Goal: Task Accomplishment & Management: Manage account settings

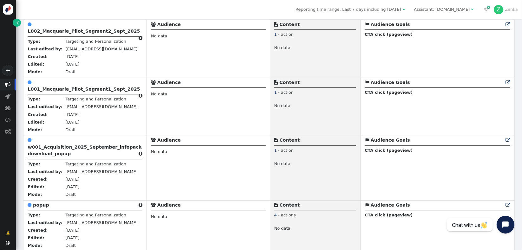
scroll to position [159, 0]
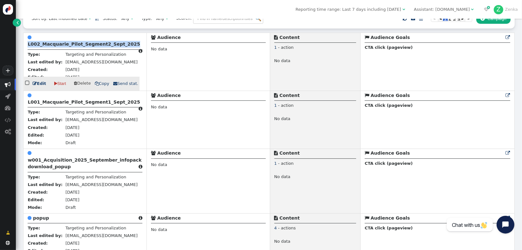
drag, startPoint x: 24, startPoint y: 46, endPoint x: 120, endPoint y: 43, distance: 96.5
click at [120, 43] on td " L002_Macquarie_Pilot_Segment2_Sept_2025  Type: Targeting and Personalization…" at bounding box center [84, 62] width 123 height 58
copy b "L002_Macquarie_Pilot_Segment2_Sept_2025"
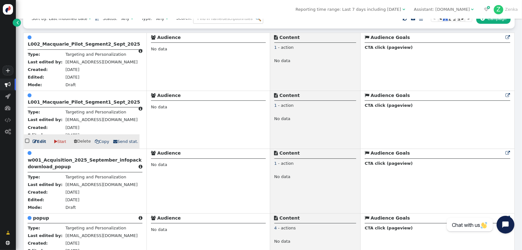
click at [64, 105] on b "L001_Macquarie_Pilot_Segment1_Sept_2025" at bounding box center [84, 102] width 112 height 5
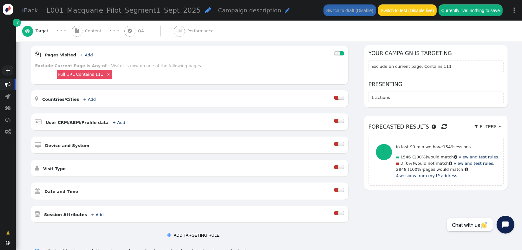
scroll to position [91, 0]
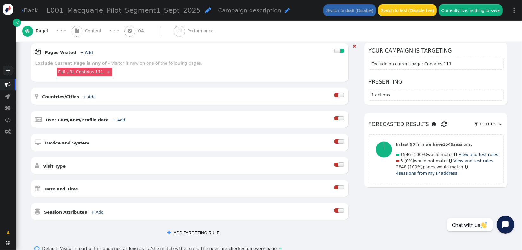
click at [338, 116] on div at bounding box center [341, 118] width 6 height 4
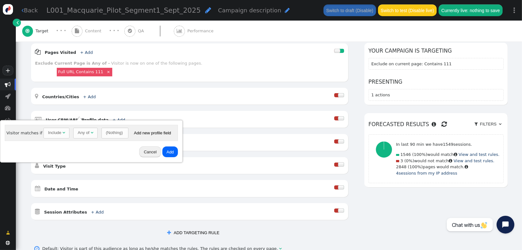
click at [78, 133] on div "Any of" at bounding box center [84, 133] width 12 height 6
click at [105, 128] on span "(Nothing)  Contains  (Empty) 0 month dd , yyyy ▲ ▼  dd days HH hr ▲ ▼ Add ne…" at bounding box center [136, 133] width 74 height 11
click at [105, 135] on div "(Nothing)" at bounding box center [111, 133] width 17 height 6
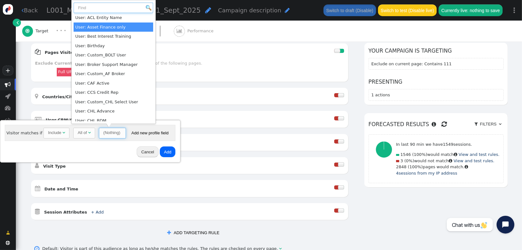
click at [115, 10] on input "text" at bounding box center [114, 8] width 80 height 11
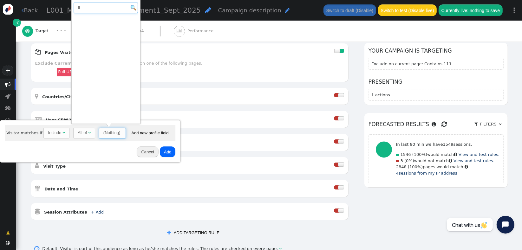
type input "l"
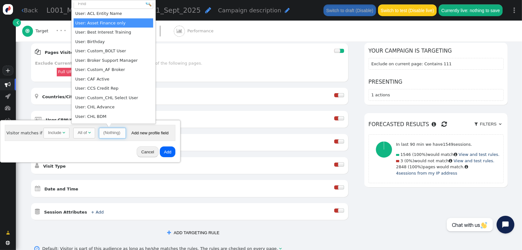
scroll to position [0, 0]
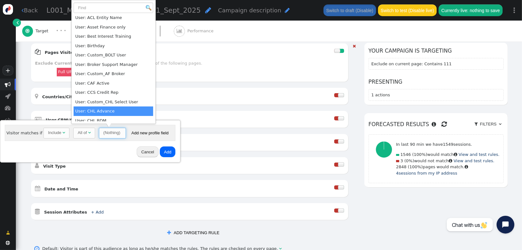
click at [97, 186] on div " Date and Time " at bounding box center [184, 188] width 299 height 9
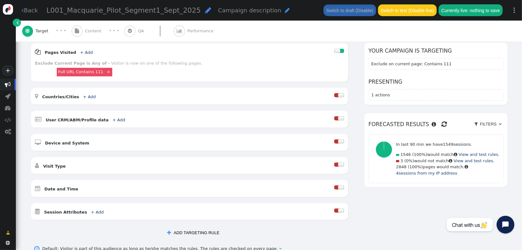
click at [202, 229] on button " ADD TARGETING RULE" at bounding box center [193, 232] width 61 height 11
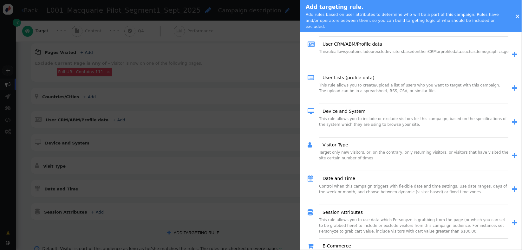
scroll to position [79, 0]
click at [512, 87] on span "" at bounding box center [514, 90] width 5 height 7
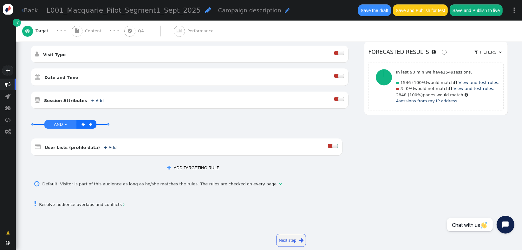
scroll to position [206, 0]
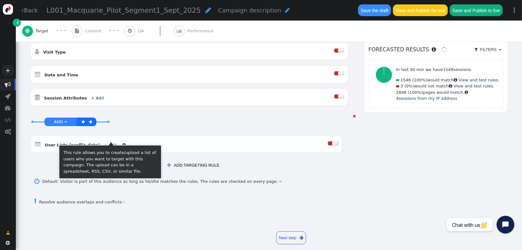
click at [104, 143] on link "+ Add" at bounding box center [110, 145] width 13 height 5
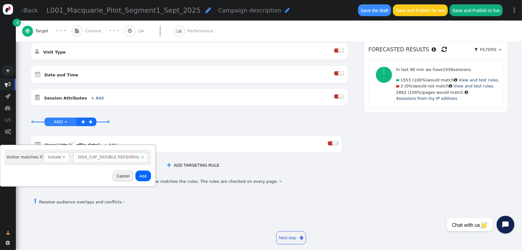
click at [78, 156] on div "2024_CAF_DOUBLE REFERRAL" at bounding box center [109, 157] width 62 height 6
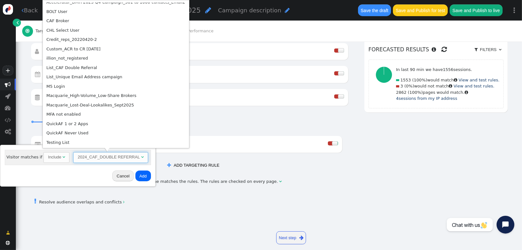
scroll to position [110, 0]
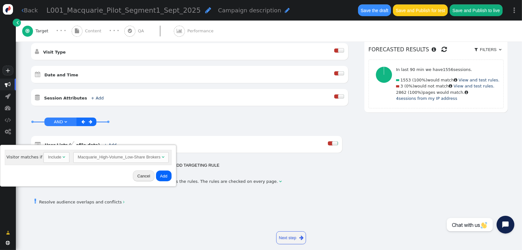
click at [159, 176] on button "Add" at bounding box center [164, 176] width 16 height 11
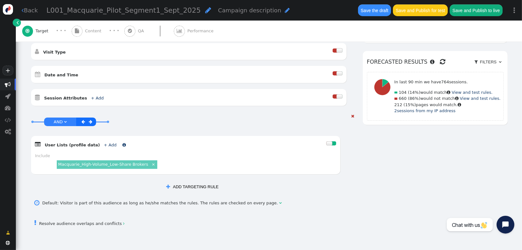
click at [104, 143] on link "+ Add" at bounding box center [110, 145] width 13 height 5
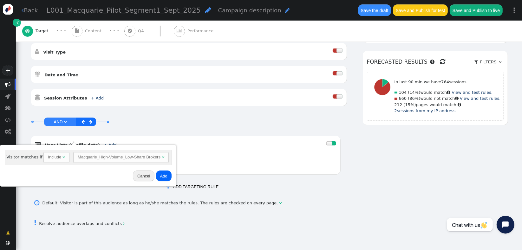
click at [50, 156] on div "Include" at bounding box center [54, 157] width 13 height 6
click at [133, 177] on button "Cancel" at bounding box center [144, 176] width 22 height 11
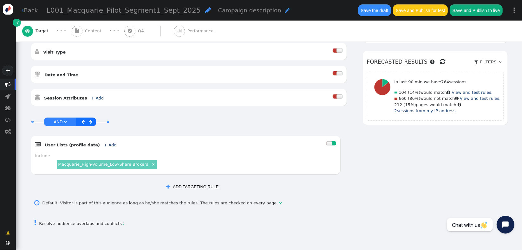
click at [181, 181] on button " ADD TARGETING RULE" at bounding box center [192, 186] width 61 height 11
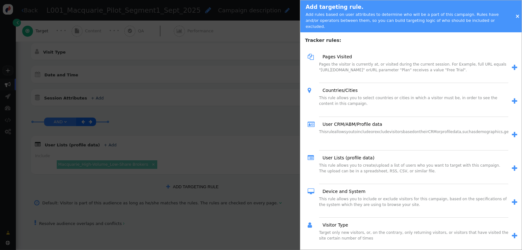
scroll to position [3, 0]
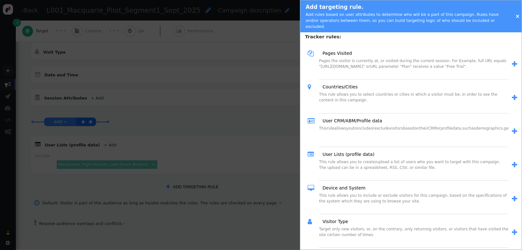
click at [512, 162] on span "" at bounding box center [514, 165] width 5 height 7
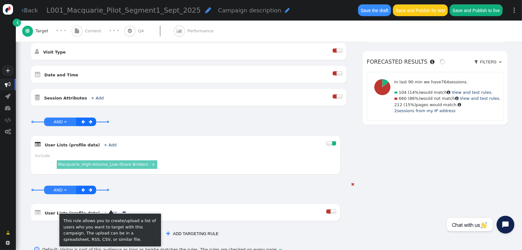
click at [104, 211] on link "+ Add" at bounding box center [110, 213] width 13 height 5
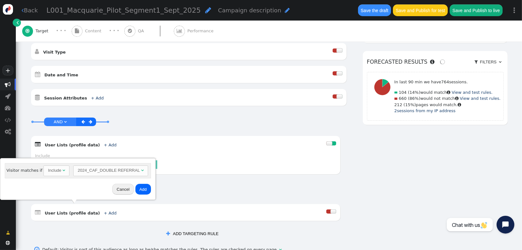
click at [56, 169] on div "Include" at bounding box center [54, 171] width 13 height 6
click at [115, 173] on div "2024_CAF_DOUBLE REFERRAL" at bounding box center [110, 171] width 62 height 6
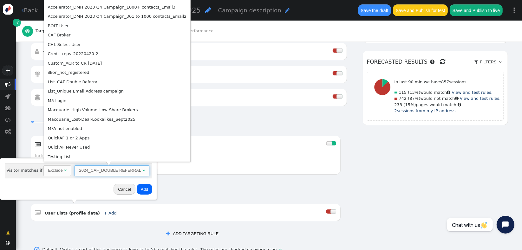
scroll to position [96, 0]
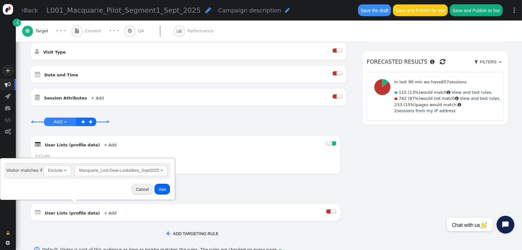
click at [158, 191] on button "Add" at bounding box center [163, 189] width 16 height 11
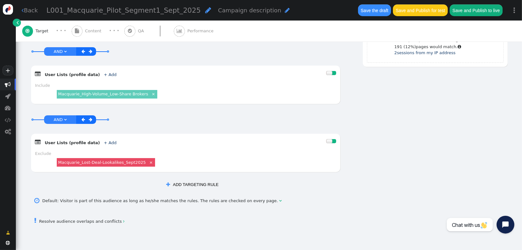
scroll to position [285, 0]
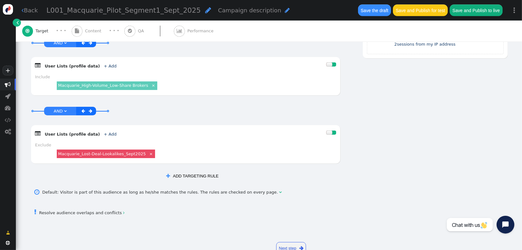
click at [196, 172] on button " ADD TARGETING RULE" at bounding box center [192, 176] width 61 height 11
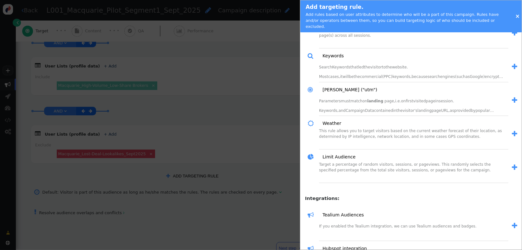
scroll to position [680, 0]
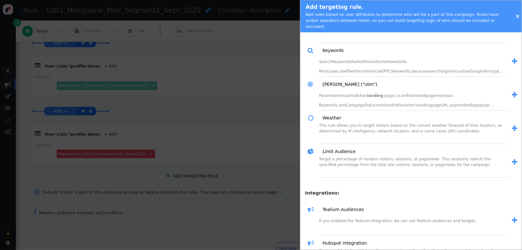
click at [512, 159] on span "" at bounding box center [514, 162] width 5 height 7
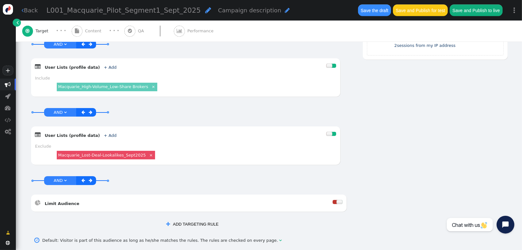
scroll to position [285, 0]
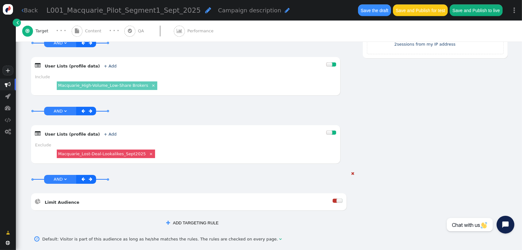
click at [333, 199] on div at bounding box center [335, 201] width 5 height 4
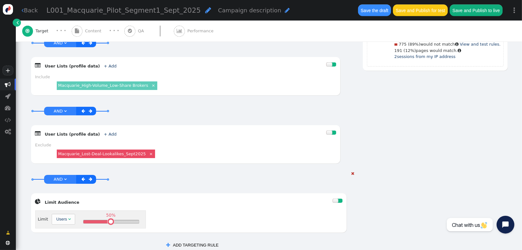
click at [63, 216] on div "Users" at bounding box center [61, 219] width 11 height 6
drag, startPoint x: 119, startPoint y: 216, endPoint x: 102, endPoint y: 215, distance: 16.5
click at [103, 220] on table at bounding box center [105, 222] width 4 height 4
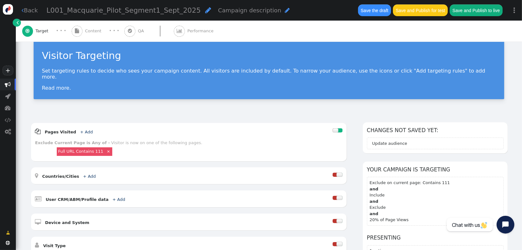
scroll to position [0, 0]
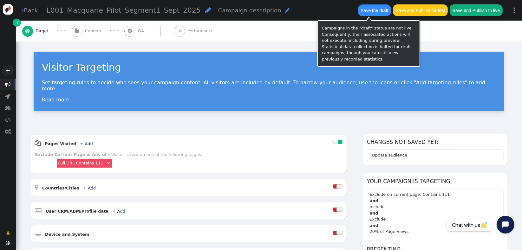
click at [379, 10] on button "Save the draft" at bounding box center [374, 9] width 33 height 11
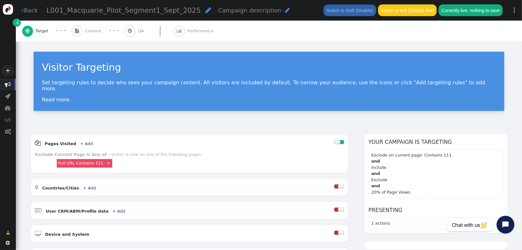
click at [90, 36] on div " Content" at bounding box center [88, 31] width 32 height 21
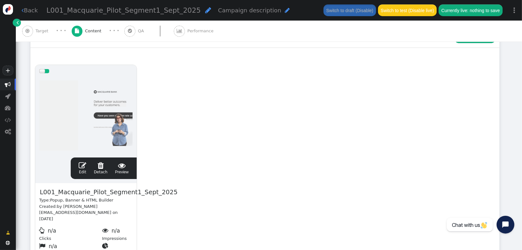
scroll to position [117, 0]
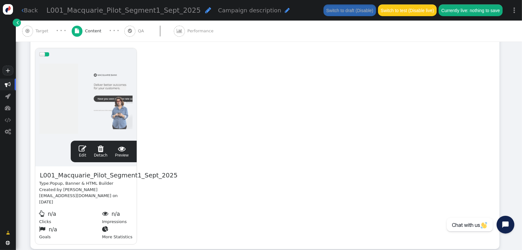
click at [80, 151] on span "" at bounding box center [83, 149] width 8 height 8
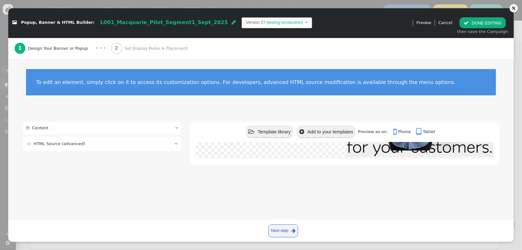
click at [157, 44] on div "2 Set Display Rules & Placement" at bounding box center [150, 48] width 79 height 21
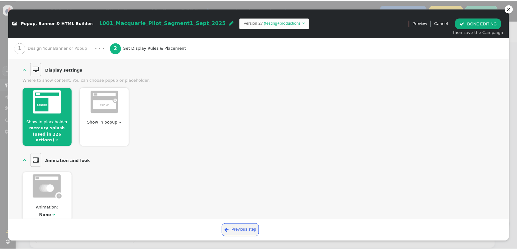
scroll to position [58, 0]
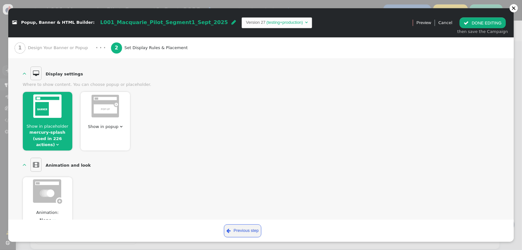
click at [59, 143] on span "" at bounding box center [57, 145] width 3 height 4
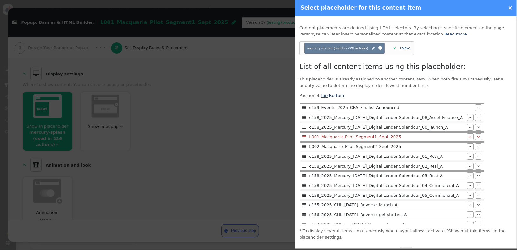
click at [320, 95] on link "Top" at bounding box center [323, 95] width 7 height 5
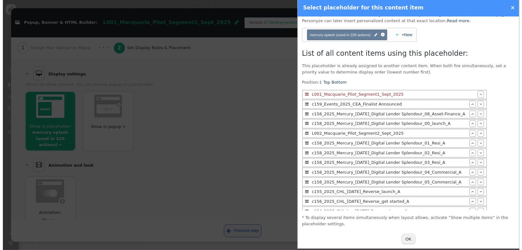
scroll to position [17, 0]
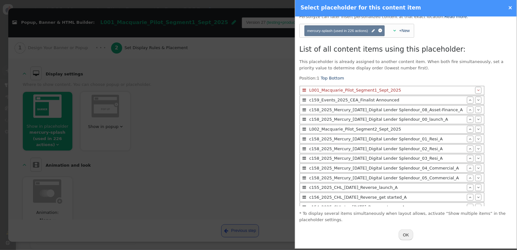
click at [399, 234] on button "OK" at bounding box center [406, 235] width 15 height 11
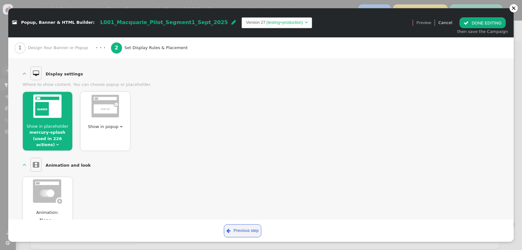
click at [479, 21] on button " DONE EDITING" at bounding box center [483, 22] width 46 height 11
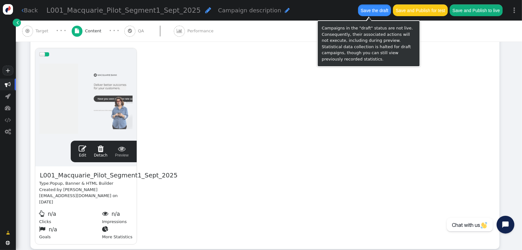
click at [364, 13] on button "Save the draft" at bounding box center [374, 9] width 33 height 11
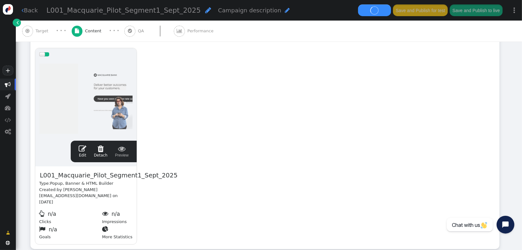
click at [36, 31] on span "Target" at bounding box center [43, 31] width 15 height 6
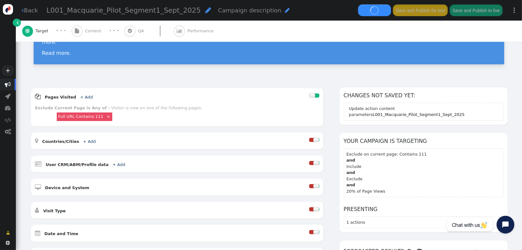
scroll to position [0, 0]
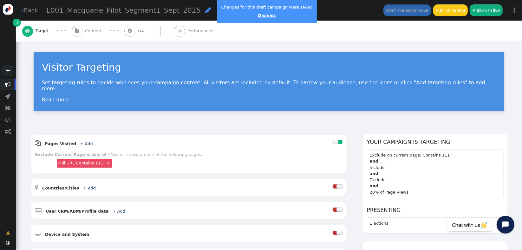
click at [260, 16] on link "Dismiss" at bounding box center [267, 15] width 18 height 5
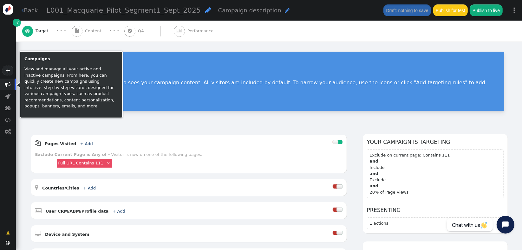
click at [5, 86] on span "" at bounding box center [8, 85] width 6 height 6
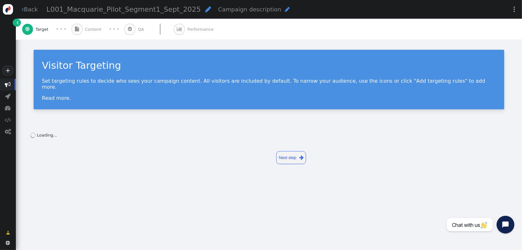
click at [23, 12] on link " Back" at bounding box center [30, 9] width 16 height 9
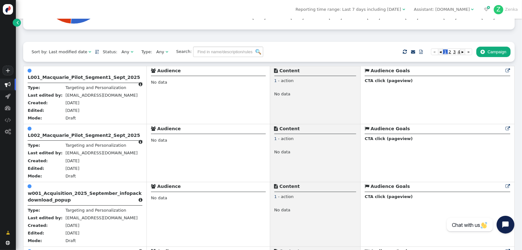
scroll to position [122, 0]
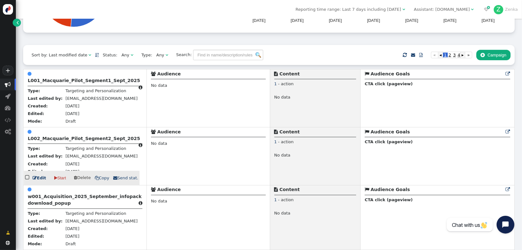
click at [47, 141] on b "L002_Macquarie_Pilot_Segment2_Sept_2025" at bounding box center [84, 138] width 112 height 5
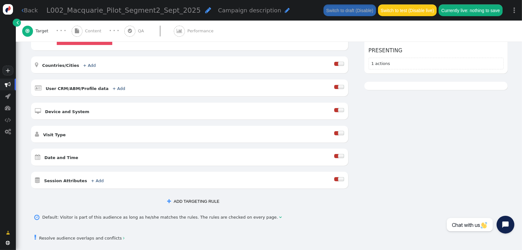
scroll to position [133, 0]
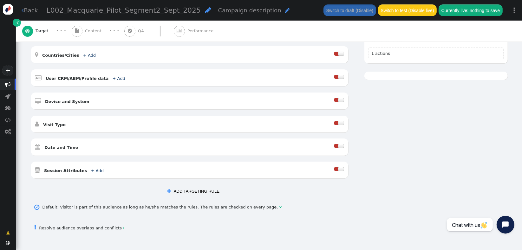
click at [198, 186] on button " ADD TARGETING RULE" at bounding box center [193, 191] width 61 height 11
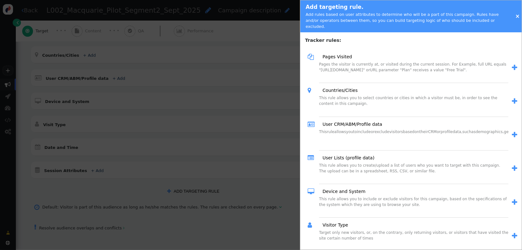
scroll to position [53, 0]
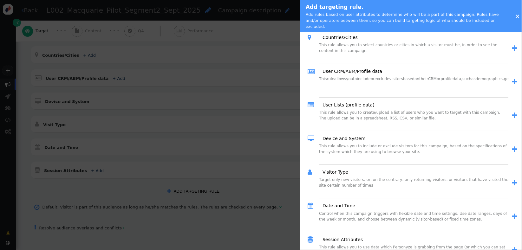
click at [512, 112] on span "" at bounding box center [514, 115] width 5 height 7
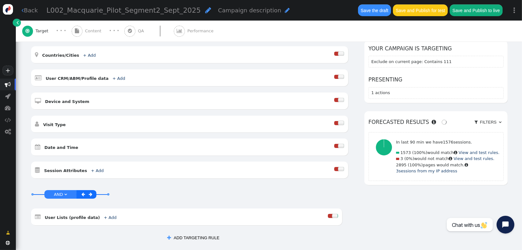
scroll to position [206, 0]
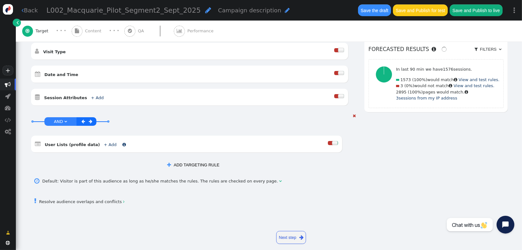
click at [104, 142] on link "+ Add" at bounding box center [110, 144] width 13 height 5
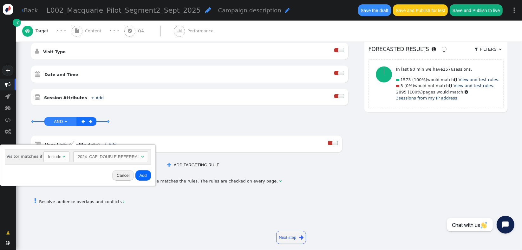
click at [78, 156] on div "2024_CAF_DOUBLE REFERRAL" at bounding box center [109, 157] width 62 height 6
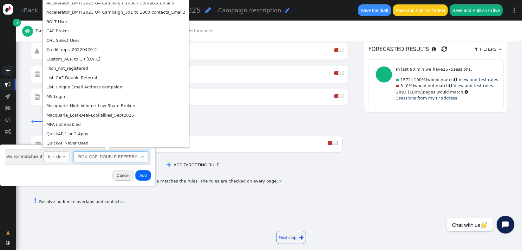
scroll to position [111, 0]
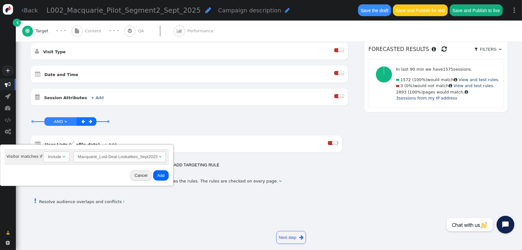
click at [157, 175] on button "Add" at bounding box center [161, 175] width 16 height 11
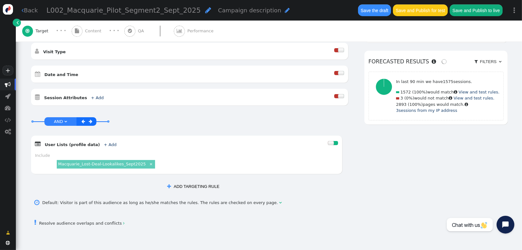
click at [185, 181] on button " ADD TARGETING RULE" at bounding box center [193, 186] width 61 height 11
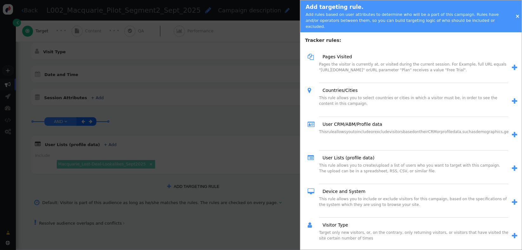
click at [512, 166] on span "" at bounding box center [514, 168] width 5 height 7
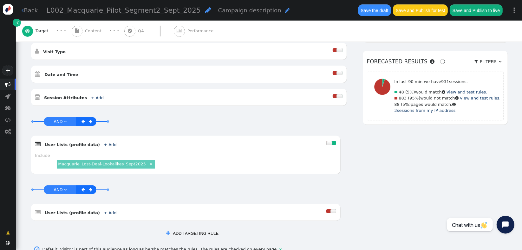
drag, startPoint x: 517, startPoint y: 136, endPoint x: 520, endPoint y: 183, distance: 47.1
click at [520, 183] on div " Back L002_Macquarie_Pilot_Segment2_Sept_2025  Campaign description  Save th…" at bounding box center [269, 125] width 506 height 250
click at [104, 211] on link "+ Add" at bounding box center [110, 213] width 13 height 5
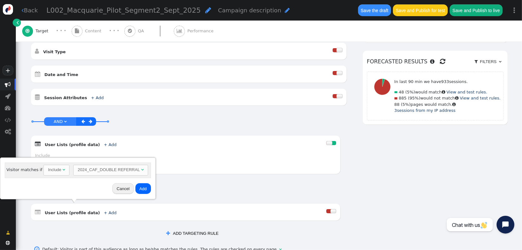
click at [50, 173] on div "Include" at bounding box center [54, 170] width 13 height 6
click at [50, 171] on div "Include" at bounding box center [54, 170] width 13 height 6
click at [87, 172] on div "2024_CAF_DOUBLE REFERRAL" at bounding box center [109, 170] width 62 height 6
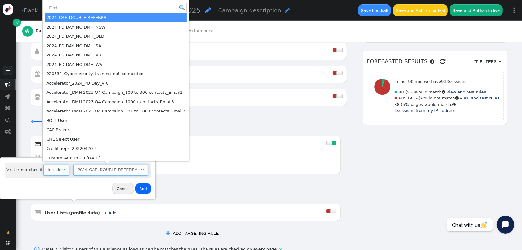
click at [56, 175] on span "Include " at bounding box center [56, 170] width 26 height 11
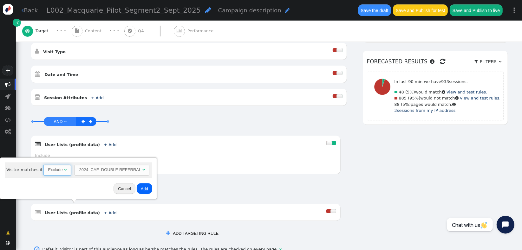
click at [92, 170] on div "2024_CAF_DOUBLE REFERRAL" at bounding box center [110, 170] width 62 height 6
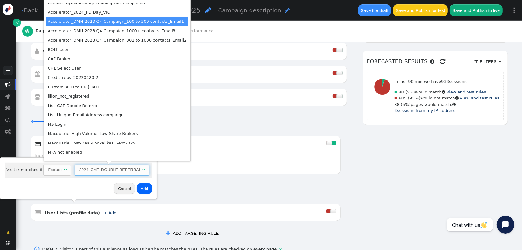
scroll to position [97, 0]
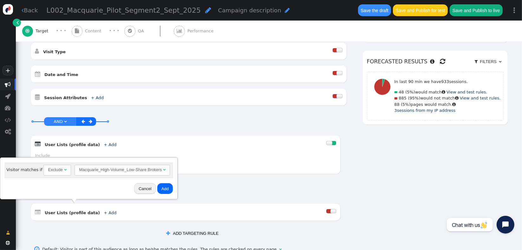
click at [159, 188] on button "Add" at bounding box center [165, 188] width 16 height 11
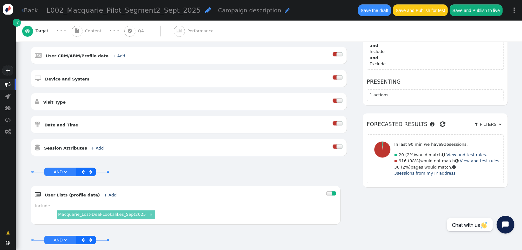
scroll to position [296, 0]
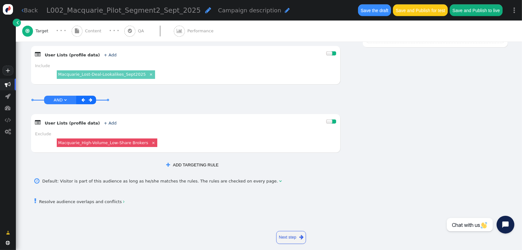
click at [171, 161] on button " ADD TARGETING RULE" at bounding box center [192, 165] width 61 height 11
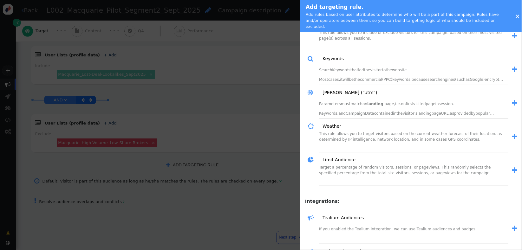
scroll to position [668, 0]
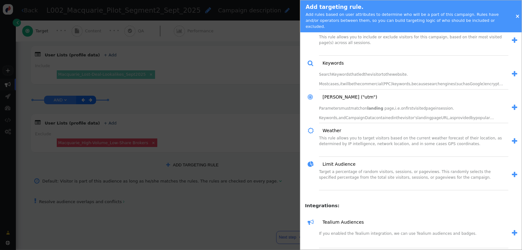
click at [512, 172] on span "" at bounding box center [514, 175] width 5 height 7
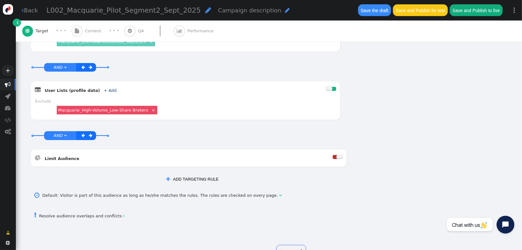
scroll to position [343, 0]
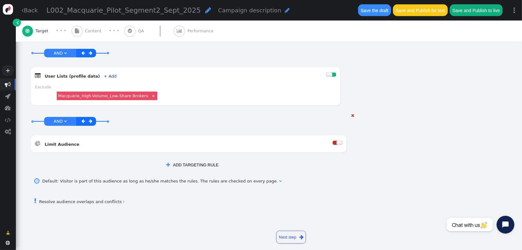
drag, startPoint x: 333, startPoint y: 135, endPoint x: 277, endPoint y: 148, distance: 57.1
click at [333, 141] on div at bounding box center [335, 143] width 5 height 4
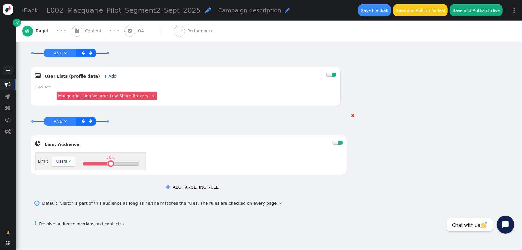
click at [56, 158] on div "Users" at bounding box center [61, 161] width 11 height 6
drag, startPoint x: 120, startPoint y: 159, endPoint x: 103, endPoint y: 159, distance: 17.1
click at [103, 162] on table at bounding box center [105, 164] width 4 height 4
click at [93, 32] on span "Content" at bounding box center [94, 31] width 19 height 6
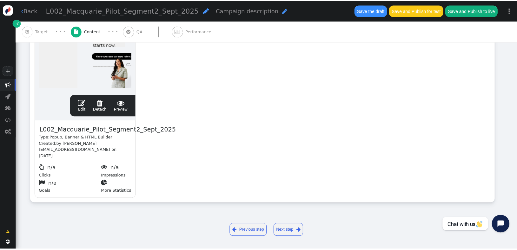
scroll to position [148, 0]
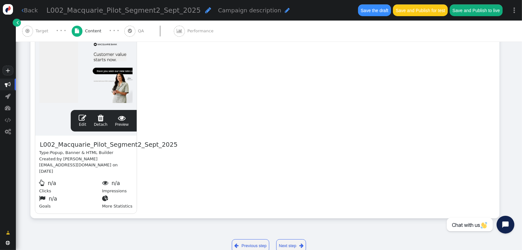
click at [81, 118] on span "" at bounding box center [83, 118] width 8 height 8
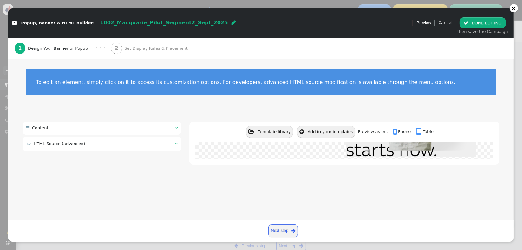
click at [129, 45] on span "Set Display Rules & Placement" at bounding box center [157, 48] width 66 height 6
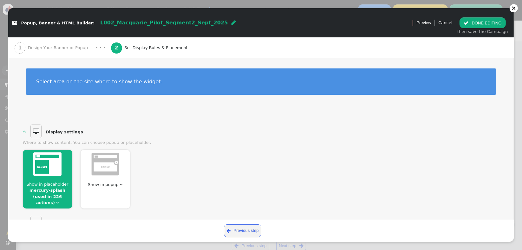
click at [59, 201] on span "" at bounding box center [57, 203] width 3 height 4
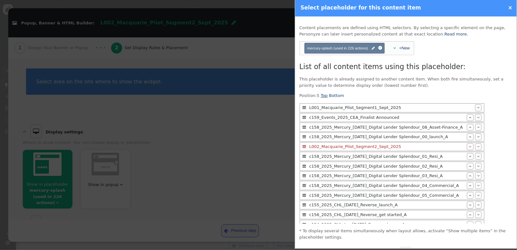
click at [321, 96] on link "Top" at bounding box center [323, 95] width 7 height 5
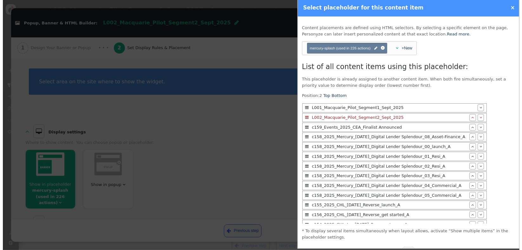
scroll to position [17, 0]
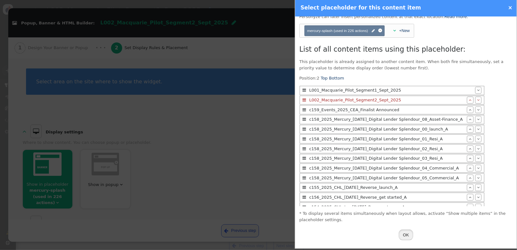
click at [410, 233] on button "OK" at bounding box center [406, 235] width 15 height 11
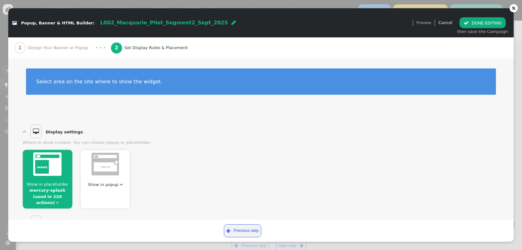
click at [487, 27] on button " DONE EDITING" at bounding box center [483, 22] width 46 height 11
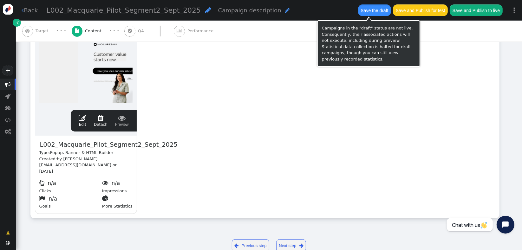
click at [373, 13] on button "Save the draft" at bounding box center [374, 9] width 33 height 11
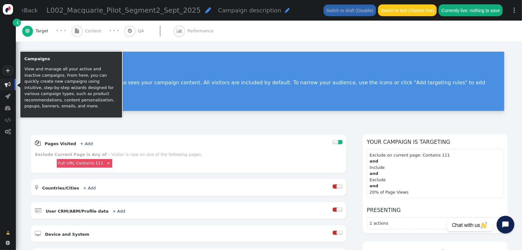
click at [10, 84] on span "" at bounding box center [8, 85] width 6 height 6
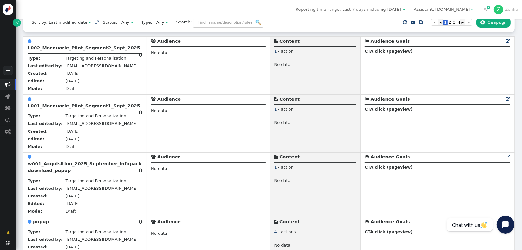
scroll to position [105, 0]
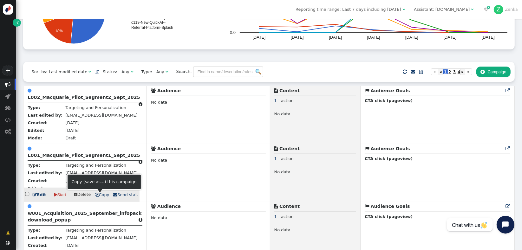
click at [99, 197] on span " Copy" at bounding box center [102, 195] width 15 height 5
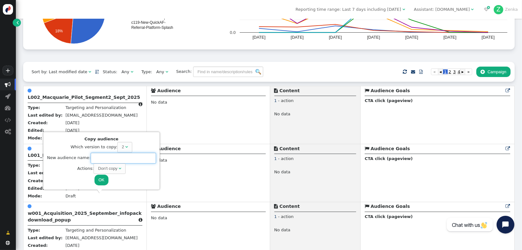
click at [107, 158] on input "text" at bounding box center [123, 158] width 65 height 11
paste input "L003_Macquarie_Pilot_Segment3_Sept_2025_Overlap-Strategic Targets"
type input "L003_Macquarie_Pilot_Segment3_Sept_2025_Overlap-Strategic Targets"
click at [119, 171] on div "" at bounding box center [120, 169] width 3 height 6
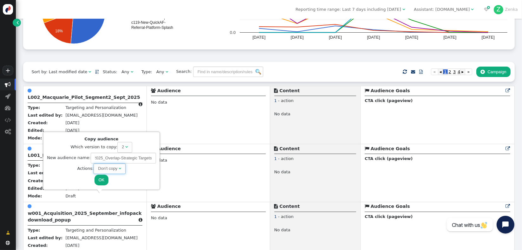
scroll to position [0, 0]
click at [100, 181] on button "OK" at bounding box center [102, 180] width 14 height 11
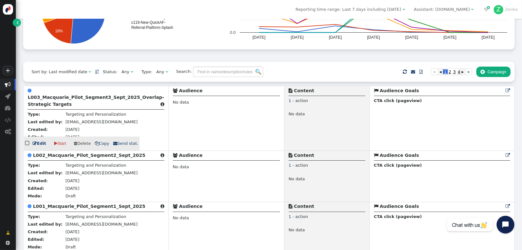
click at [117, 100] on b "L003_Macquarie_Pilot_Segment3_Sept_2025_Overlap-Strategic Targets" at bounding box center [96, 101] width 136 height 12
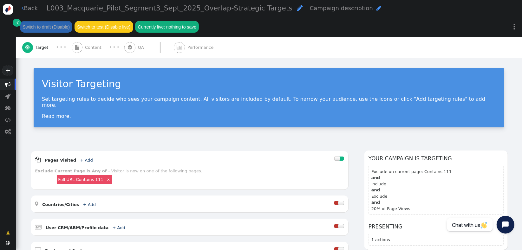
click at [94, 47] on span "Content" at bounding box center [94, 47] width 19 height 6
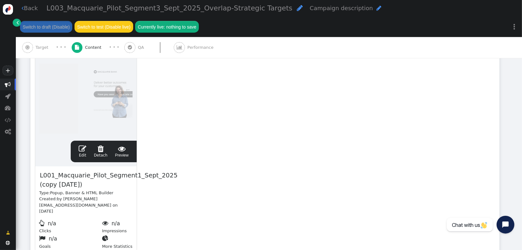
scroll to position [134, 0]
click at [84, 183] on span "L001_Macquarie_Pilot_Segment1_Sept_2025 (copy [DATE])" at bounding box center [108, 179] width 139 height 19
paste span "To enrich screen reader interactions, please activate Accessibility in Grammarl…"
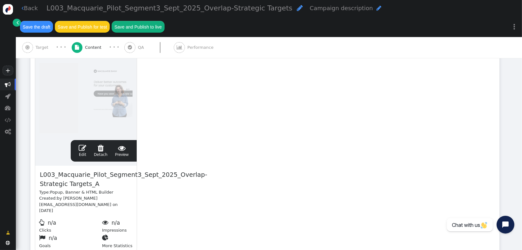
scroll to position [117, 0]
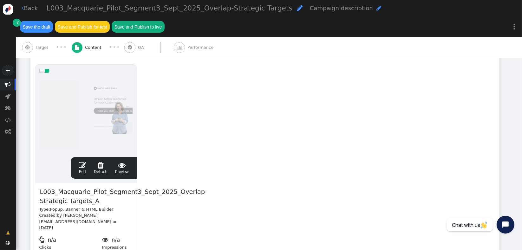
click at [36, 44] on span "Target" at bounding box center [43, 47] width 15 height 6
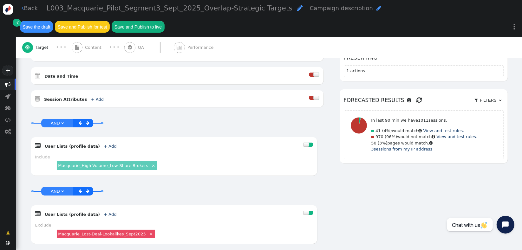
scroll to position [266, 0]
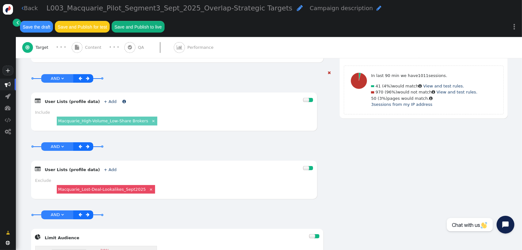
click at [104, 99] on span "+ Add" at bounding box center [109, 101] width 17 height 5
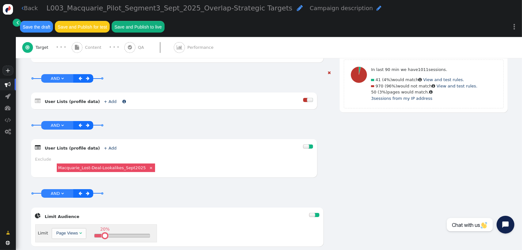
click at [104, 99] on link "+ Add" at bounding box center [110, 101] width 13 height 5
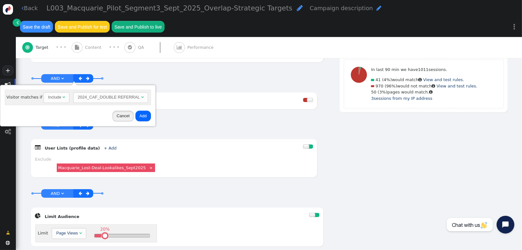
click at [116, 120] on button "Cancel" at bounding box center [123, 116] width 22 height 11
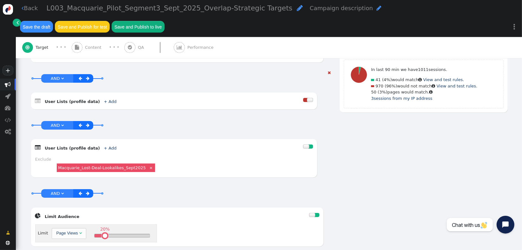
click at [147, 97] on div " User Lists (profile data) + Add " at bounding box center [169, 101] width 268 height 9
click at [307, 98] on div at bounding box center [310, 100] width 6 height 4
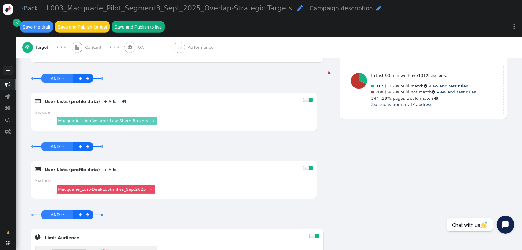
click at [104, 99] on link "+ Add" at bounding box center [110, 101] width 13 height 5
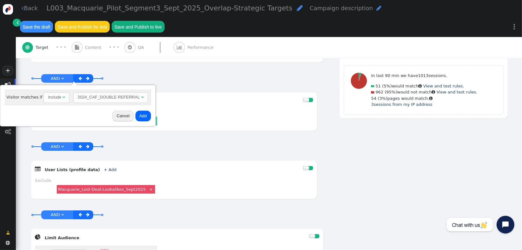
click at [26, 112] on div "Cancel Add" at bounding box center [78, 116] width 151 height 16
click at [55, 99] on div "Include" at bounding box center [54, 97] width 13 height 6
click at [84, 100] on div "2024_CAF_DOUBLE REFERRAL" at bounding box center [109, 97] width 62 height 6
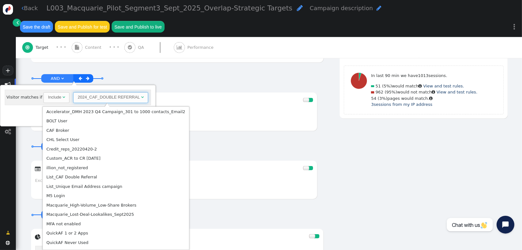
scroll to position [115, 0]
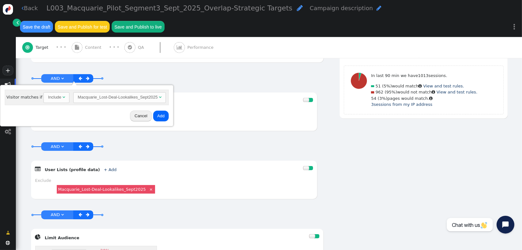
click at [158, 115] on button "Add" at bounding box center [161, 116] width 16 height 11
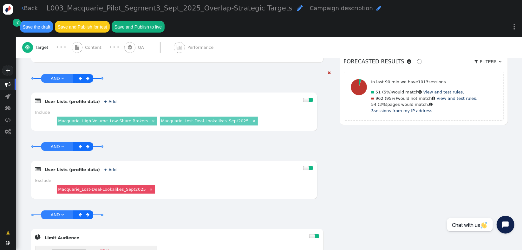
click at [251, 118] on link "×" at bounding box center [253, 120] width 5 height 5
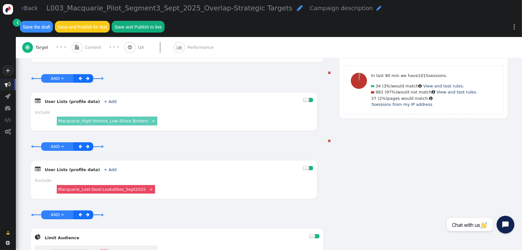
click at [148, 187] on link "×" at bounding box center [150, 189] width 5 height 5
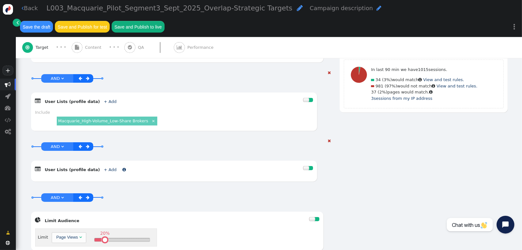
click at [104, 168] on link "+ Add" at bounding box center [110, 170] width 13 height 5
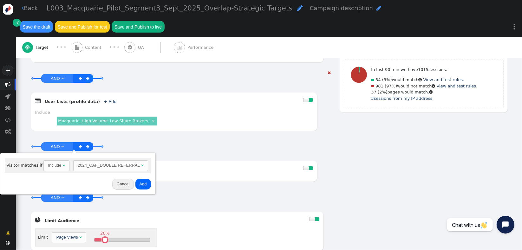
click at [87, 166] on div "2024_CAF_DOUBLE REFERRAL" at bounding box center [109, 165] width 62 height 6
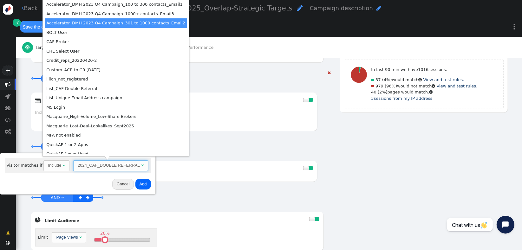
scroll to position [89, 0]
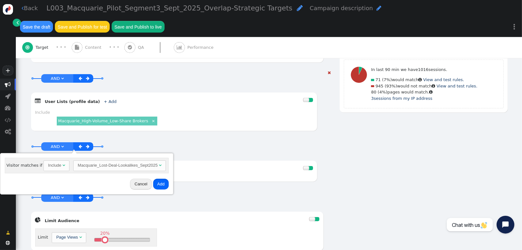
click at [156, 183] on button "Add" at bounding box center [161, 184] width 16 height 11
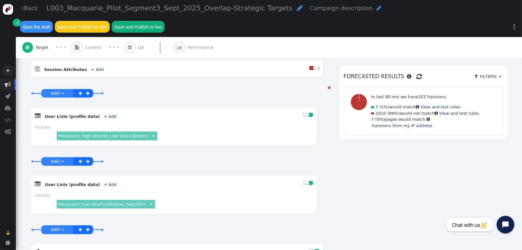
scroll to position [268, 0]
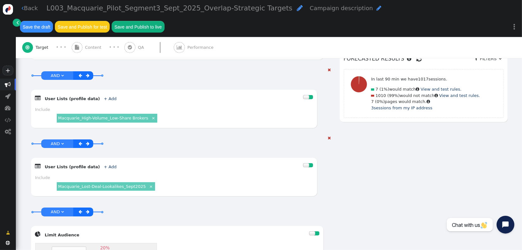
click at [58, 142] on span "AND" at bounding box center [55, 144] width 9 height 5
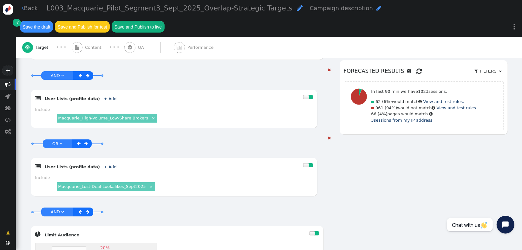
click at [58, 140] on link "OR " at bounding box center [57, 143] width 12 height 7
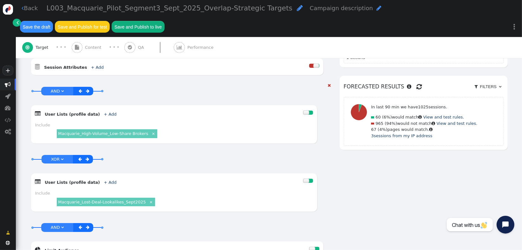
scroll to position [257, 0]
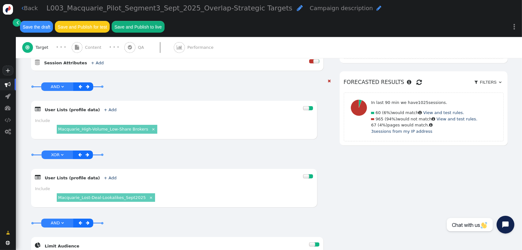
click at [417, 78] on span "" at bounding box center [419, 83] width 5 height 10
click at [303, 175] on div at bounding box center [306, 177] width 6 height 4
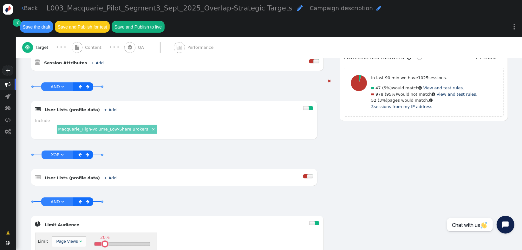
scroll to position [219, 0]
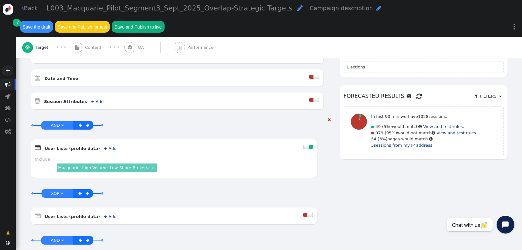
click at [401, 89] on h6 "Forecasted results    Filter by my IP  Filters  Remove all filters" at bounding box center [424, 96] width 160 height 14
click at [417, 92] on span "" at bounding box center [419, 97] width 5 height 10
click at [56, 191] on span "XOR" at bounding box center [55, 193] width 9 height 5
click at [303, 213] on div at bounding box center [305, 215] width 5 height 4
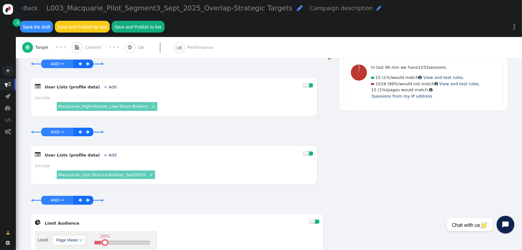
scroll to position [266, 0]
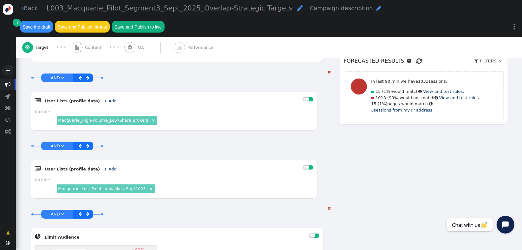
drag, startPoint x: 102, startPoint y: 233, endPoint x: 137, endPoint y: 233, distance: 35.2
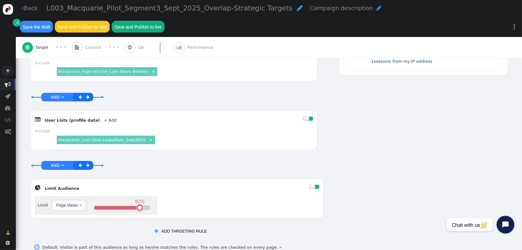
scroll to position [320, 0]
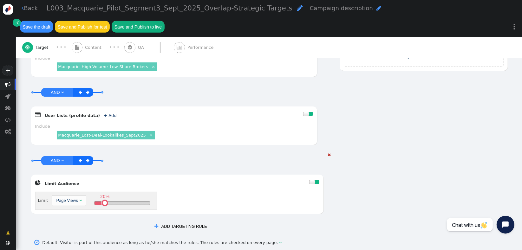
drag, startPoint x: 136, startPoint y: 181, endPoint x: 101, endPoint y: 181, distance: 35.2
click at [103, 201] on table at bounding box center [105, 203] width 4 height 4
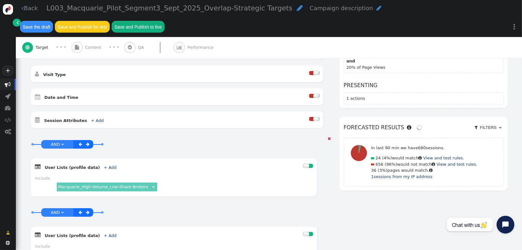
scroll to position [195, 0]
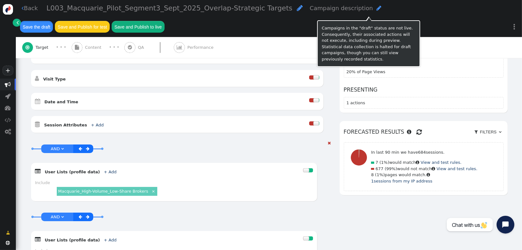
drag, startPoint x: 366, startPoint y: 14, endPoint x: 351, endPoint y: 57, distance: 45.6
click at [53, 21] on button "Save the draft" at bounding box center [36, 26] width 33 height 11
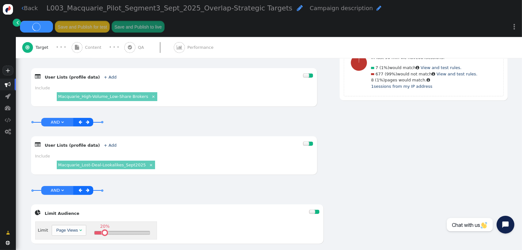
scroll to position [288, 0]
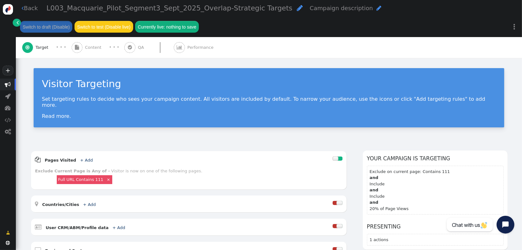
click at [78, 46] on span "" at bounding box center [77, 47] width 4 height 5
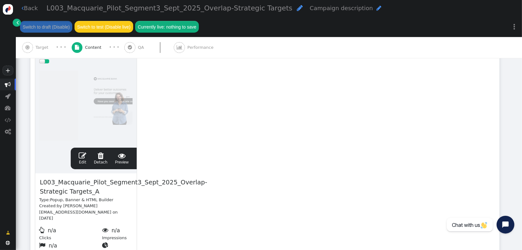
scroll to position [134, 0]
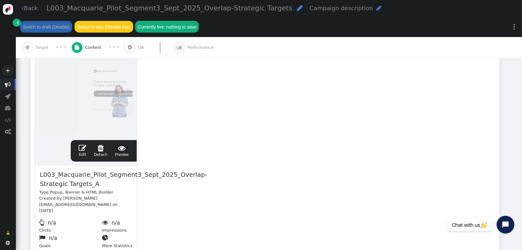
click at [82, 149] on span "" at bounding box center [83, 148] width 8 height 8
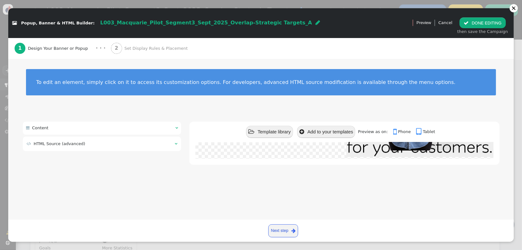
scroll to position [117, 0]
click at [148, 143] on td " HTML Source (advanced)" at bounding box center [99, 144] width 144 height 6
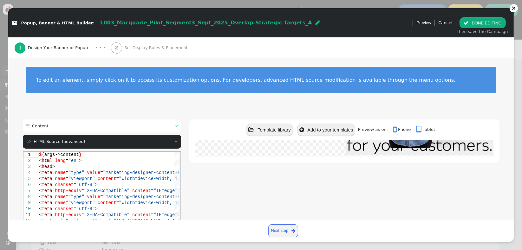
scroll to position [0, 0]
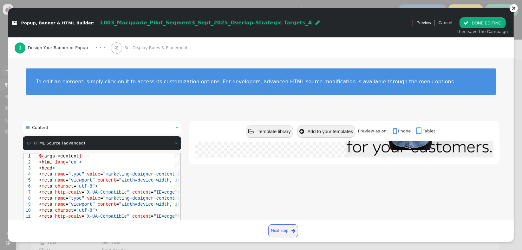
click at [150, 49] on span "Set Display Rules & Placement" at bounding box center [157, 48] width 66 height 6
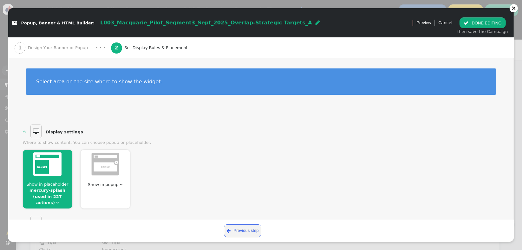
click at [64, 196] on span "Show in placeholder mercury-splash (used in 227 actions) " at bounding box center [47, 193] width 49 height 25
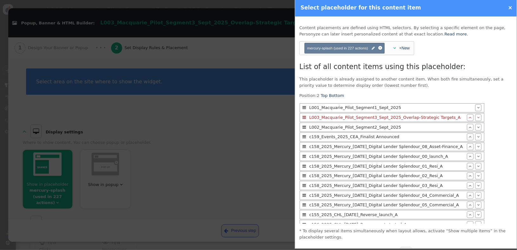
click at [477, 118] on span "" at bounding box center [478, 117] width 3 height 4
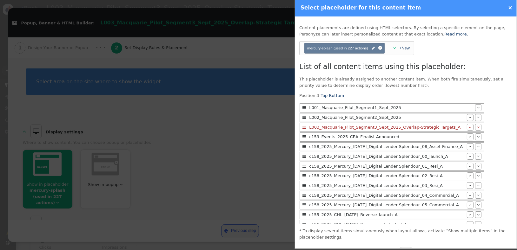
click at [265, 177] on div at bounding box center [258, 125] width 517 height 250
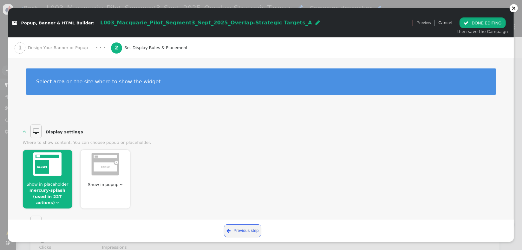
drag, startPoint x: 469, startPoint y: 26, endPoint x: 395, endPoint y: 61, distance: 81.9
click at [469, 24] on button " DONE EDITING" at bounding box center [483, 22] width 46 height 11
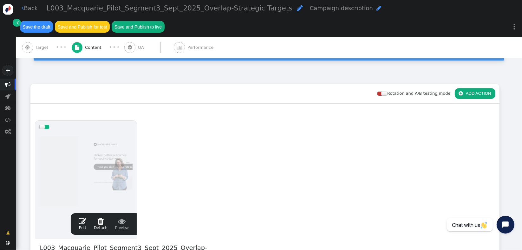
scroll to position [56, 0]
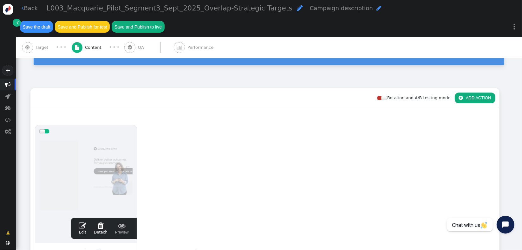
click at [475, 92] on div " ADD ACTION" at bounding box center [475, 97] width 41 height 11
click at [475, 93] on button " ADD ACTION" at bounding box center [475, 98] width 41 height 11
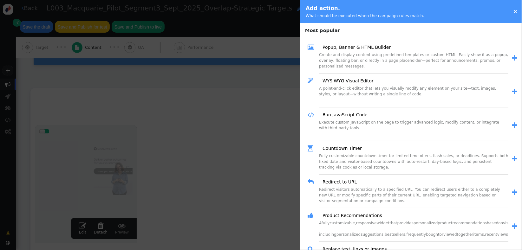
click at [512, 57] on span "" at bounding box center [514, 58] width 5 height 7
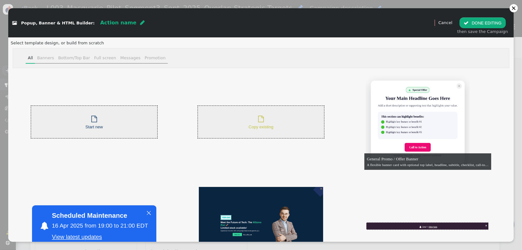
click at [249, 117] on div " Copy existing" at bounding box center [261, 122] width 25 height 16
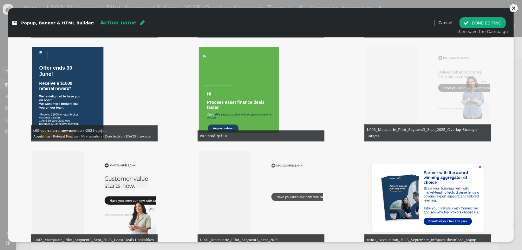
scroll to position [1457, 0]
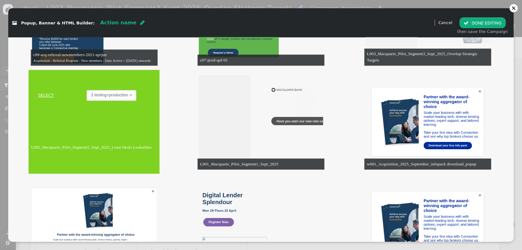
click at [39, 94] on link "SELECT" at bounding box center [46, 95] width 32 height 6
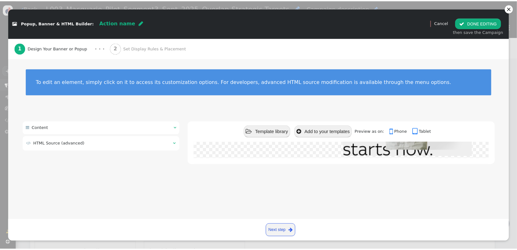
scroll to position [0, 0]
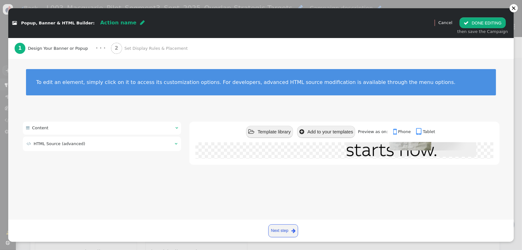
click at [129, 48] on span "Set Display Rules & Placement" at bounding box center [157, 48] width 66 height 6
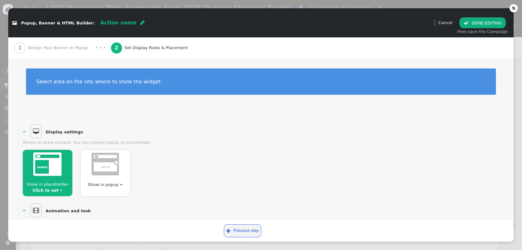
click at [56, 190] on span "Show in placeholder Click to set " at bounding box center [47, 187] width 49 height 12
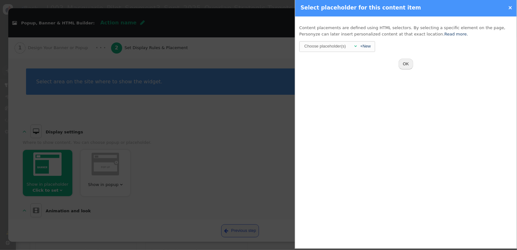
click at [326, 47] on div "Choose placeholder(s)" at bounding box center [325, 47] width 43 height 10
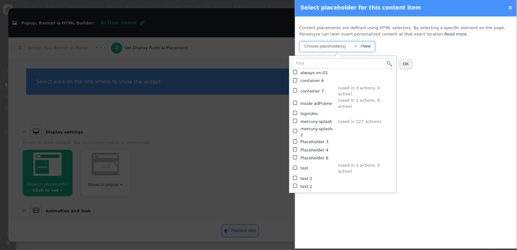
click at [315, 118] on td "mercury-splash" at bounding box center [318, 122] width 36 height 8
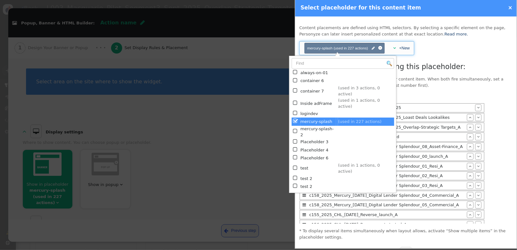
click at [494, 87] on p "This placeholder is already assigned to another content item. When both fire si…" at bounding box center [405, 82] width 213 height 12
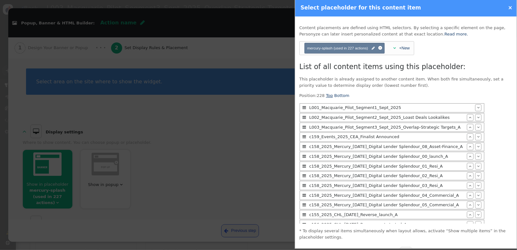
click at [327, 96] on link "Top" at bounding box center [329, 95] width 7 height 5
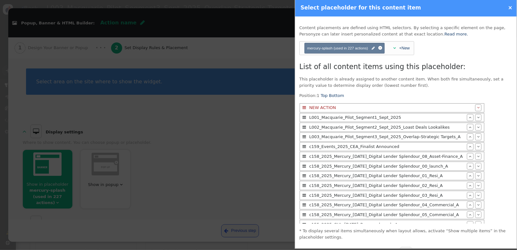
click at [477, 108] on span "" at bounding box center [478, 108] width 3 height 4
click at [477, 109] on span "" at bounding box center [478, 108] width 3 height 4
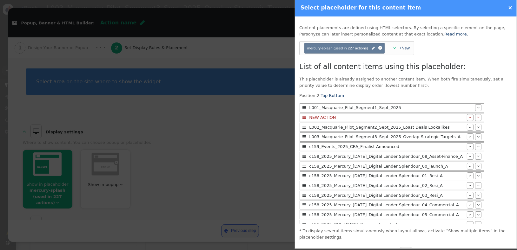
click at [463, 121] on li " NEW ACTION  " at bounding box center [392, 117] width 185 height 9
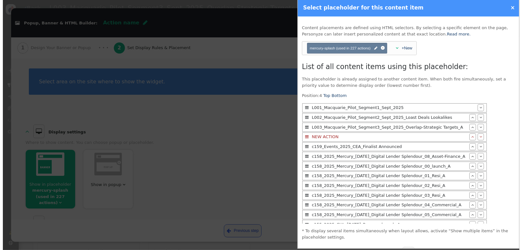
scroll to position [17, 0]
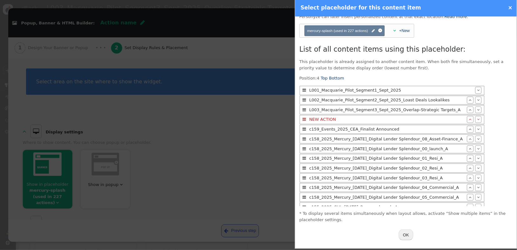
click at [408, 232] on button "OK" at bounding box center [406, 235] width 15 height 11
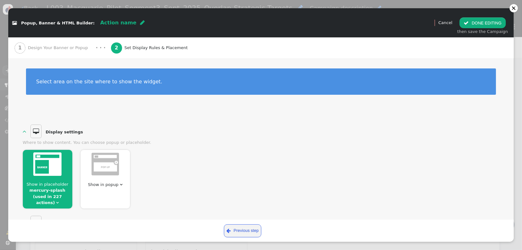
click at [116, 23] on span "Action name" at bounding box center [118, 23] width 36 height 6
type input "L003_Macquarie_Pilot_Segment3_Sept_2025_Overlap-Strategic Targets_B"
click at [179, 33] on div " Popup, Banner & HTML Builder: L003_Macquarie_Pilot_Segment3_Sept_2025_Overlap…" at bounding box center [261, 22] width 506 height 29
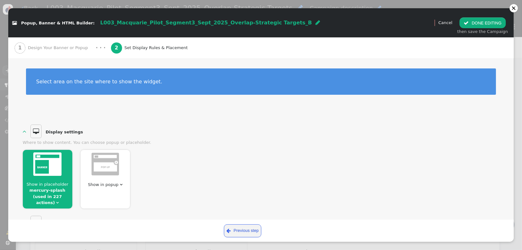
click at [471, 20] on button " DONE EDITING" at bounding box center [483, 22] width 46 height 11
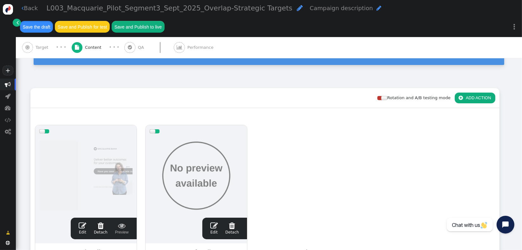
click at [53, 21] on button "Save the draft" at bounding box center [36, 26] width 33 height 11
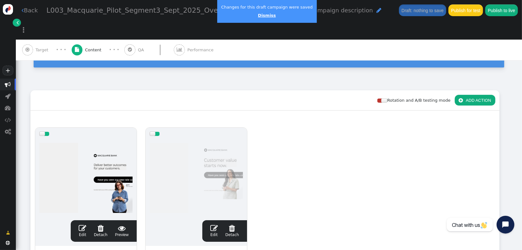
click at [260, 16] on link "Dismiss" at bounding box center [267, 15] width 18 height 5
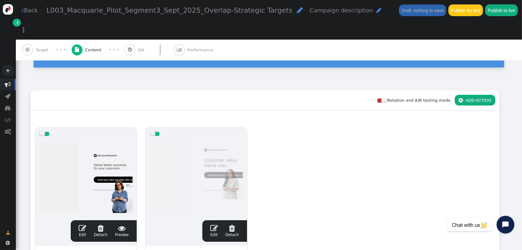
click at [38, 47] on span "Target" at bounding box center [43, 50] width 15 height 6
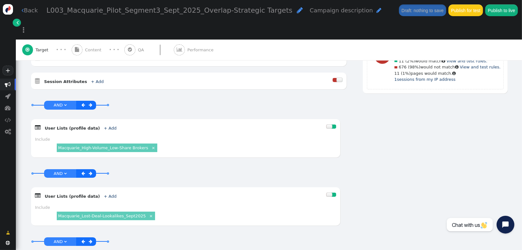
scroll to position [251, 0]
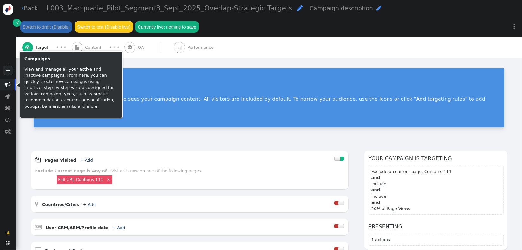
click at [9, 85] on span "" at bounding box center [8, 85] width 6 height 6
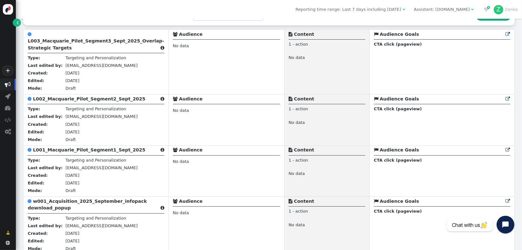
scroll to position [181, 0]
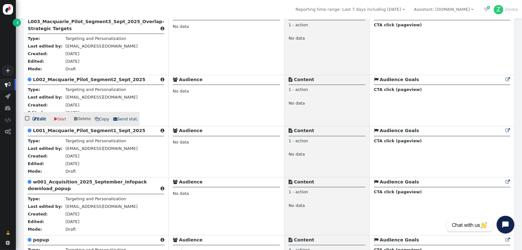
click at [89, 82] on b "L002_Macquarie_Pilot_Segment2_Sept_2025" at bounding box center [89, 79] width 112 height 5
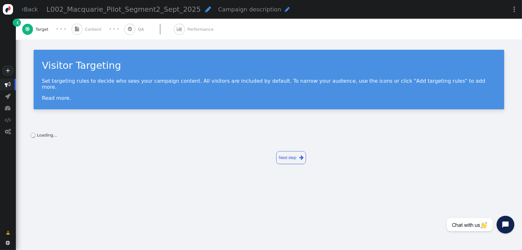
click at [144, 10] on span "L002_Macquarie_Pilot_Segment2_Sept_2025" at bounding box center [124, 9] width 154 height 8
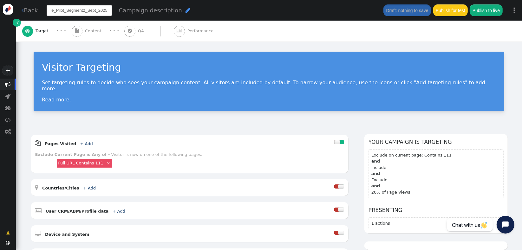
scroll to position [0, 28]
type input "L002_Macquarie_Pilot_Segment2_Sept_2025_Loast Deals Lookalikes"
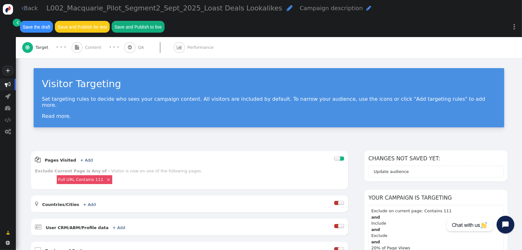
click at [97, 44] on span "Content" at bounding box center [94, 47] width 19 height 6
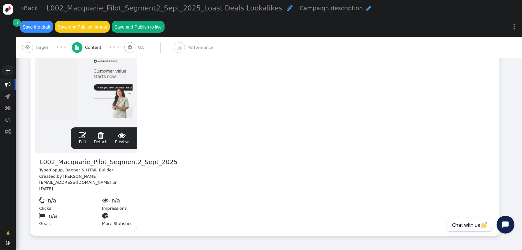
scroll to position [155, 0]
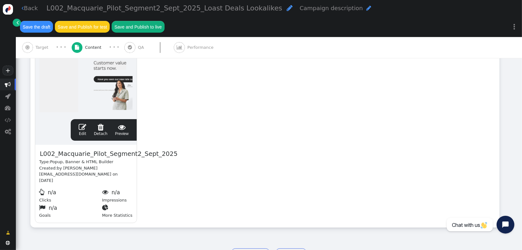
click at [84, 123] on span "" at bounding box center [83, 127] width 8 height 8
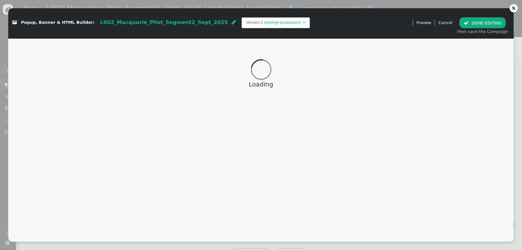
click at [186, 23] on span "L002_Macquarie_Pilot_Segment2_Sept_2025" at bounding box center [164, 22] width 128 height 6
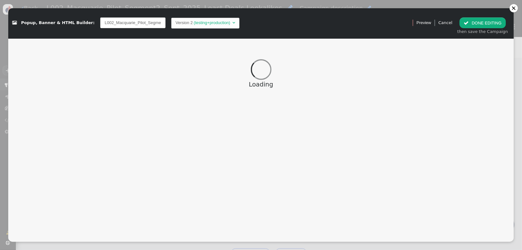
scroll to position [0, 28]
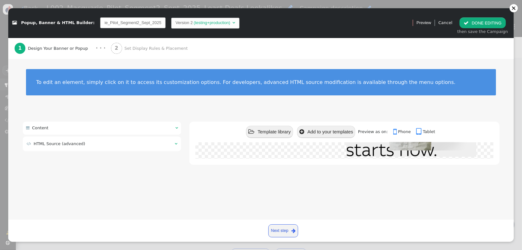
click at [143, 21] on input "L002_Macquarie_Pilot_Segment2_Sept_2025" at bounding box center [132, 22] width 65 height 11
type input "L002_Macquarie_Pilot_Segment2_Sept_2025_Loast Deals Lookalikes"
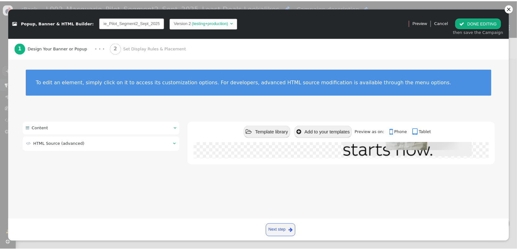
scroll to position [0, 72]
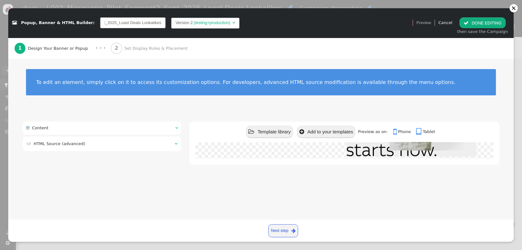
click at [140, 49] on span "Set Display Rules & Placement" at bounding box center [157, 48] width 66 height 6
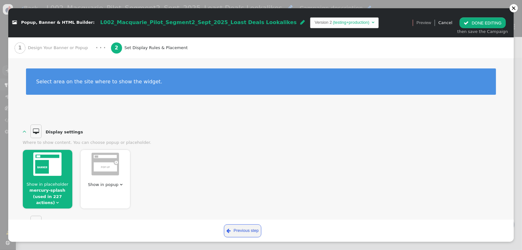
click at [59, 201] on span "" at bounding box center [57, 203] width 3 height 4
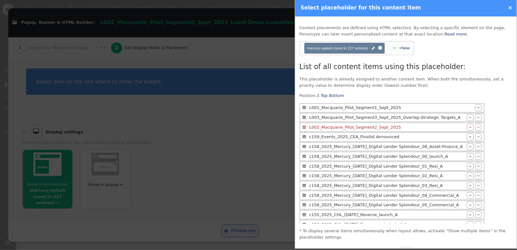
click at [469, 126] on span "" at bounding box center [470, 127] width 3 height 4
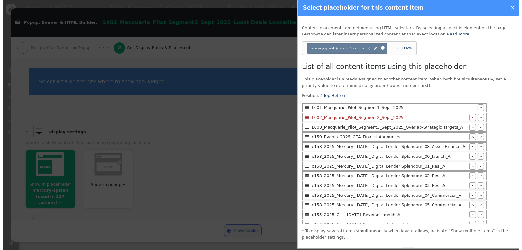
scroll to position [17, 0]
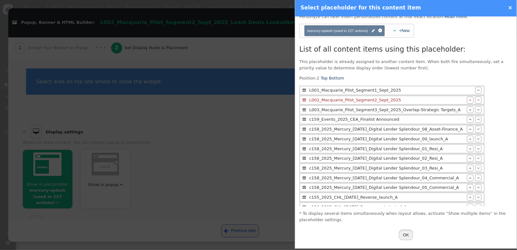
click at [401, 237] on button "OK" at bounding box center [406, 235] width 15 height 11
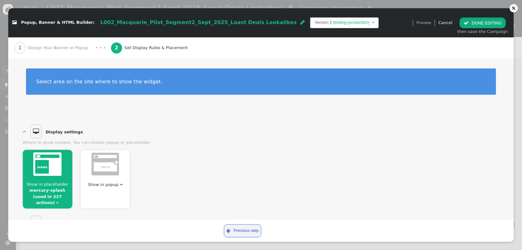
click at [491, 26] on button " DONE EDITING" at bounding box center [483, 22] width 46 height 11
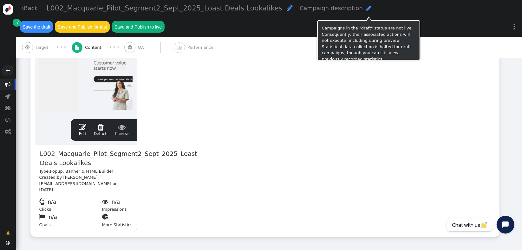
click at [53, 21] on button "Save the draft" at bounding box center [36, 26] width 33 height 11
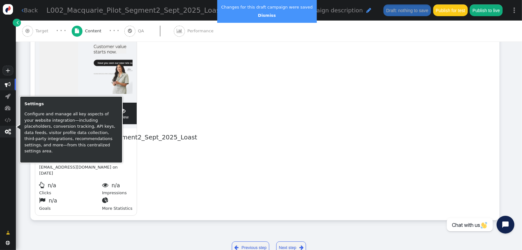
click at [8, 134] on span "" at bounding box center [8, 132] width 6 height 6
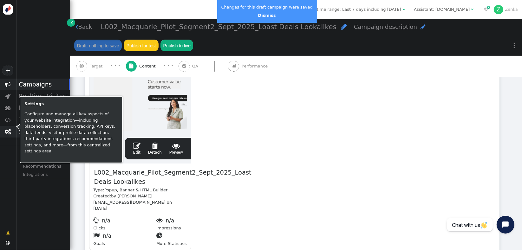
scroll to position [174, 0]
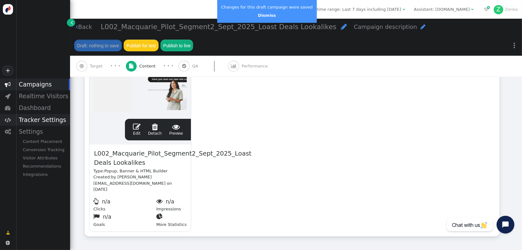
click at [43, 119] on div "Tracker Settings" at bounding box center [43, 120] width 54 height 12
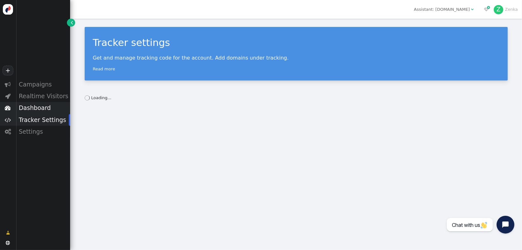
click at [36, 109] on div "Dashboard" at bounding box center [43, 108] width 54 height 12
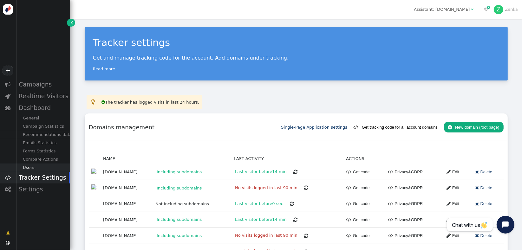
click at [31, 168] on div "Users" at bounding box center [43, 168] width 54 height 8
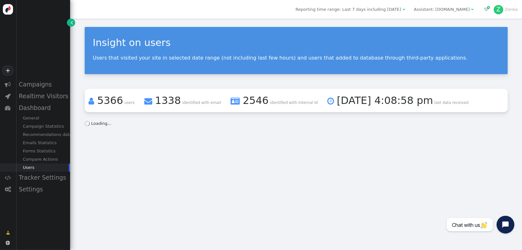
click at [110, 85] on div "Insight on users Users that visited your site in selected date range (not inclu…" at bounding box center [296, 77] width 452 height 116
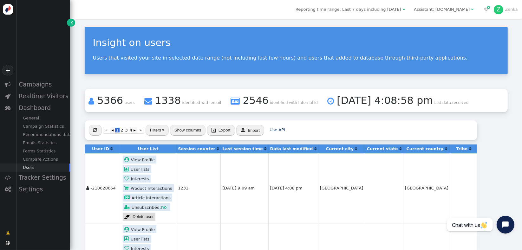
click at [157, 131] on button "Filters" at bounding box center [157, 130] width 23 height 11
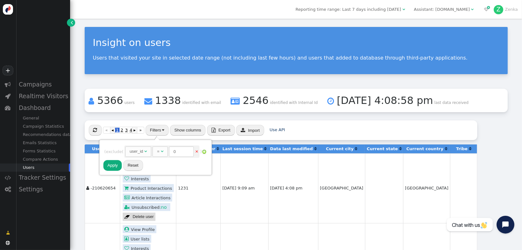
click at [143, 151] on div "user_id" at bounding box center [137, 151] width 14 height 6
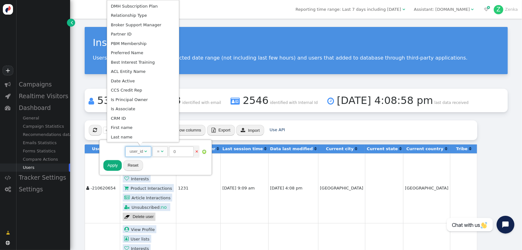
scroll to position [367, 0]
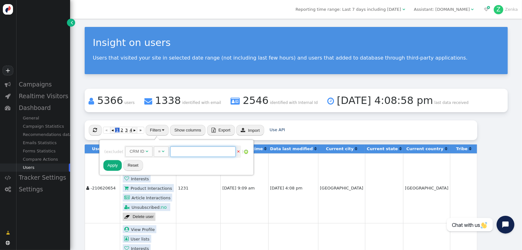
click at [189, 154] on input "text" at bounding box center [202, 152] width 65 height 11
paste input "CA70117"
type input "CA70117"
click at [114, 164] on button "Apply" at bounding box center [112, 165] width 19 height 11
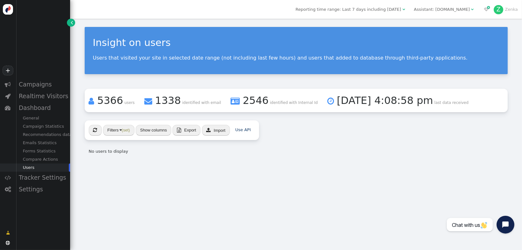
click at [125, 133] on button "Filters (set)" at bounding box center [118, 130] width 31 height 11
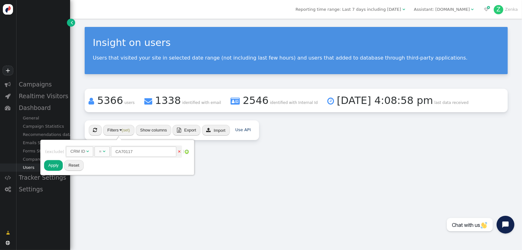
click at [102, 149] on div "=" at bounding box center [100, 151] width 3 height 6
click at [49, 166] on button "Apply" at bounding box center [53, 165] width 19 height 11
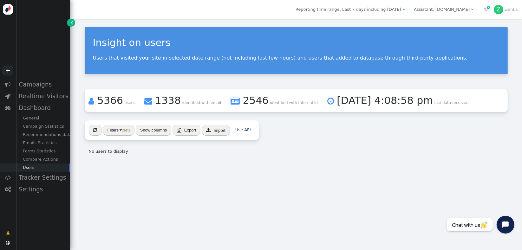
click at [182, 157] on div "No users to display" at bounding box center [172, 151] width 175 height 15
click at [362, 11] on span "Reporting time range: Last 7 days including [DATE]" at bounding box center [349, 9] width 106 height 5
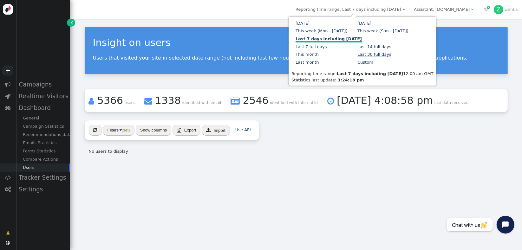
click at [358, 55] on link "Last 30 full days" at bounding box center [375, 54] width 34 height 5
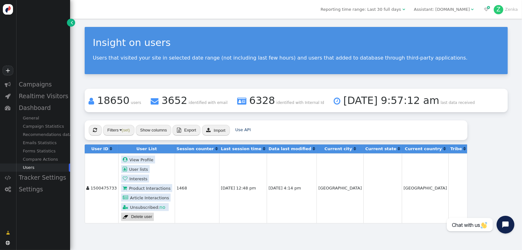
click at [402, 179] on td "Australia" at bounding box center [425, 189] width 47 height 70
click at [176, 187] on td "1468" at bounding box center [197, 189] width 44 height 70
click at [178, 182] on td "1468" at bounding box center [197, 189] width 44 height 70
click at [136, 170] on link " User lists" at bounding box center [135, 169] width 29 height 8
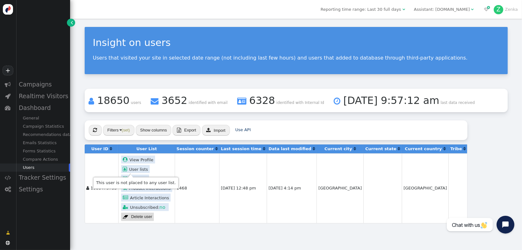
click at [123, 170] on span "" at bounding box center [126, 169] width 6 height 5
click at [133, 169] on link " User lists" at bounding box center [135, 169] width 29 height 8
click at [145, 160] on link " View Profile" at bounding box center [138, 160] width 34 height 8
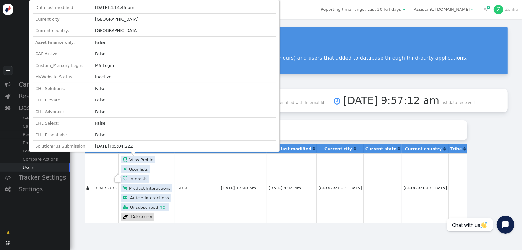
scroll to position [0, 0]
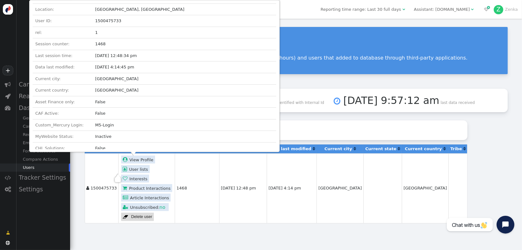
click at [282, 128] on div " « ◂ 1 ▸ » Filters (set) Show columns  Export  Import Use API" at bounding box center [276, 131] width 383 height 20
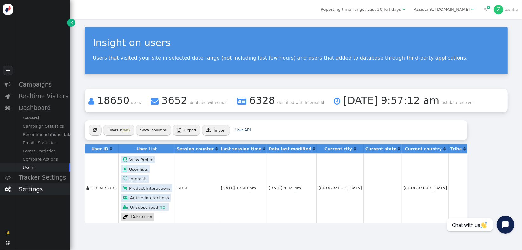
click at [41, 193] on div "Settings" at bounding box center [43, 190] width 54 height 12
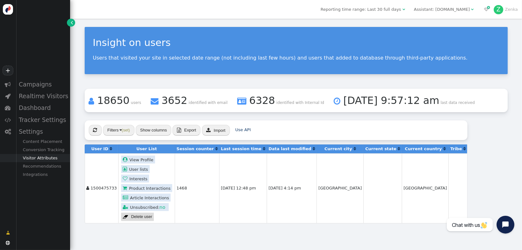
click at [49, 160] on div "Visitor Attributes" at bounding box center [43, 158] width 54 height 8
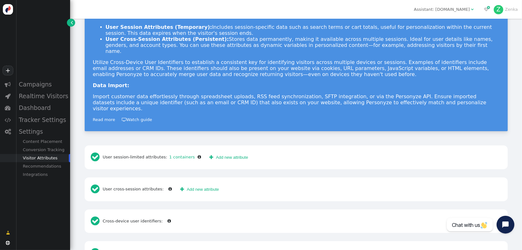
scroll to position [70, 0]
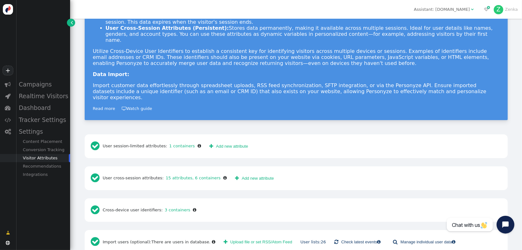
click at [270, 237] on button " Upload file or set RSS/Atom Feed" at bounding box center [258, 242] width 77 height 11
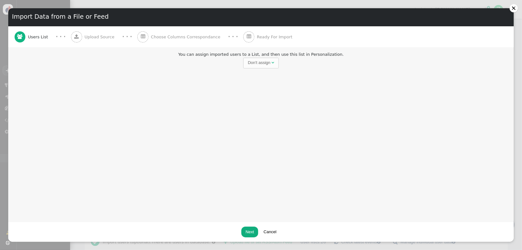
click at [249, 63] on div "Don't assign" at bounding box center [259, 63] width 23 height 6
click at [219, 64] on div "Create new list" at bounding box center [210, 63] width 27 height 6
click at [265, 66] on div "2024_CAF_DOUBLE REFERRAL" at bounding box center [277, 63] width 62 height 6
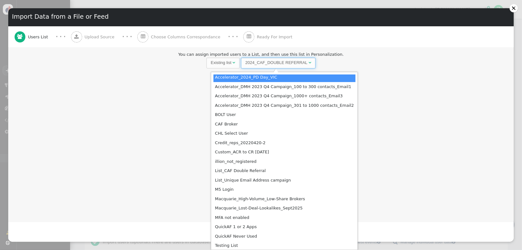
scroll to position [81, 0]
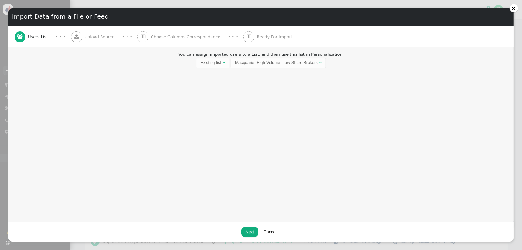
click at [249, 231] on button "Next" at bounding box center [249, 232] width 17 height 11
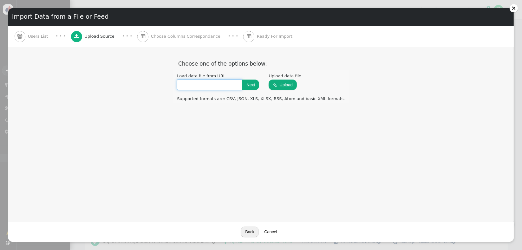
click at [209, 88] on input "text" at bounding box center [209, 85] width 65 height 11
paste input "CA70117"
type input "CA70117"
drag, startPoint x: 215, startPoint y: 85, endPoint x: 160, endPoint y: 85, distance: 55.2
click at [164, 82] on div "Report:  Choose one of the options below: Load data file from URL CA70117 Next…" at bounding box center [261, 77] width 498 height 53
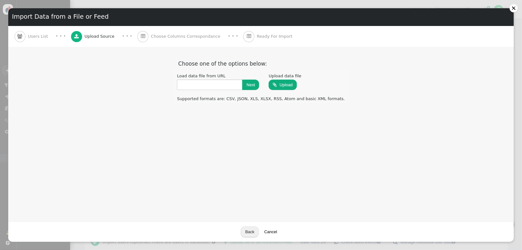
click at [287, 82] on input "file" at bounding box center [283, 84] width 28 height 11
type input "C:\fakepath\staff.xlsx"
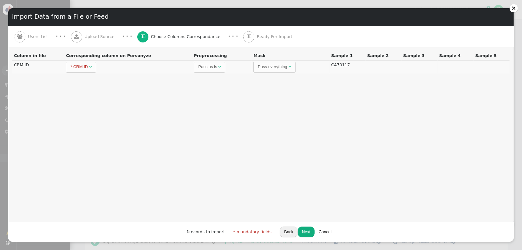
click at [303, 232] on button "Next" at bounding box center [306, 232] width 17 height 11
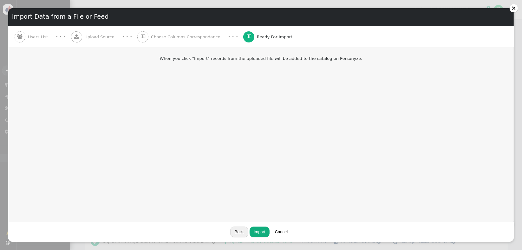
click at [261, 233] on button "Import" at bounding box center [260, 232] width 20 height 11
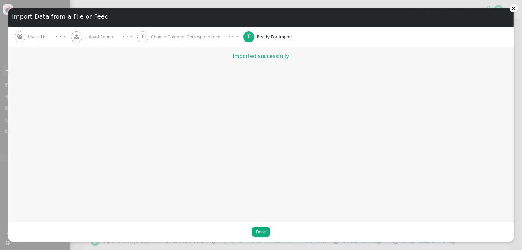
click at [260, 232] on button "Done" at bounding box center [261, 232] width 18 height 11
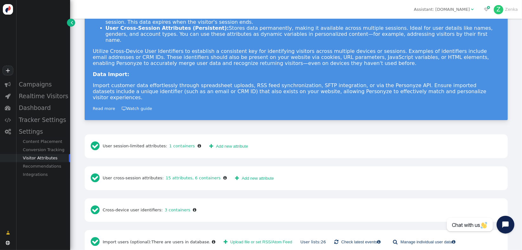
click at [227, 237] on button " Upload file or set RSS/Atom Feed" at bounding box center [258, 242] width 77 height 11
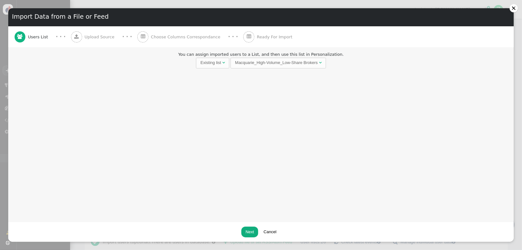
click at [249, 60] on div "Macquarie_High-Volume_Low-Share Brokers" at bounding box center [276, 63] width 83 height 6
click at [367, 137] on div "You can assign imported users to a List, and then use this list in Personalizat…" at bounding box center [261, 134] width 506 height 175
drag, startPoint x: 253, startPoint y: 232, endPoint x: 254, endPoint y: 225, distance: 6.8
click at [252, 231] on button "Next" at bounding box center [249, 232] width 17 height 11
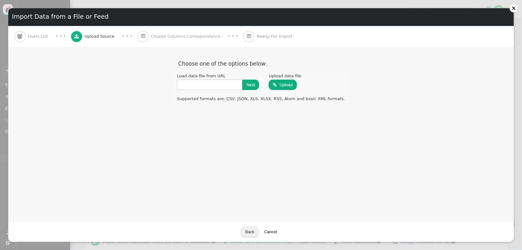
click at [285, 84] on input "file" at bounding box center [283, 84] width 28 height 11
type input "C:\fakepath\staff.xlsx"
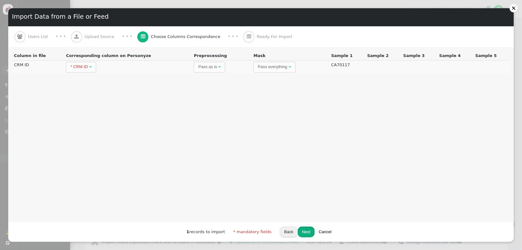
click at [303, 230] on button "Next" at bounding box center [306, 232] width 17 height 11
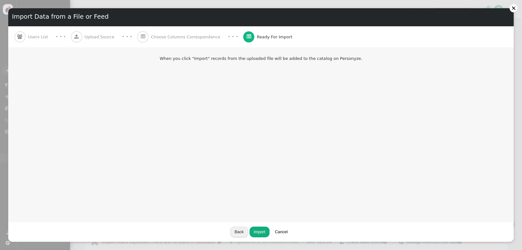
click at [266, 229] on button "Import" at bounding box center [260, 232] width 20 height 11
click at [265, 229] on button "Done" at bounding box center [261, 232] width 18 height 11
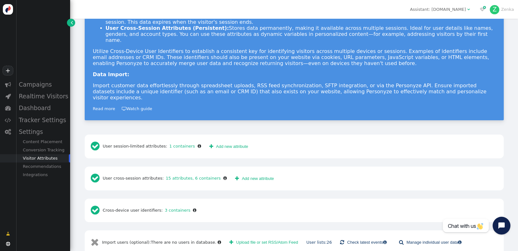
scroll to position [69, 0]
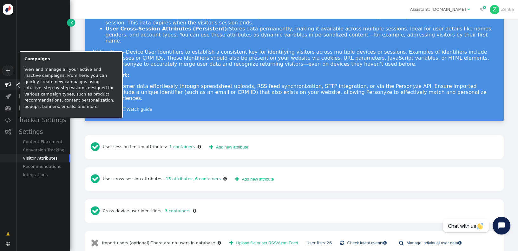
click at [13, 83] on span "" at bounding box center [8, 85] width 16 height 12
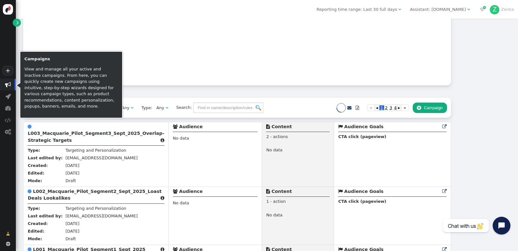
scroll to position [285, 0]
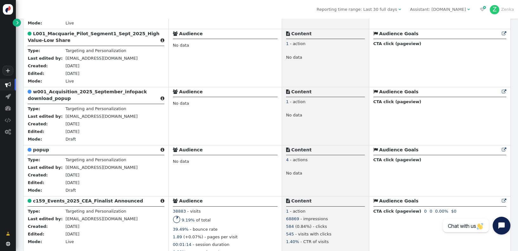
click at [76, 203] on b "c159_Events_2025_CEA_Finalist Announced" at bounding box center [88, 200] width 110 height 5
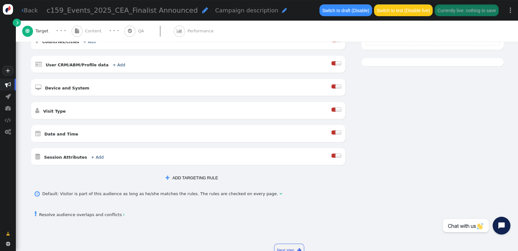
scroll to position [159, 0]
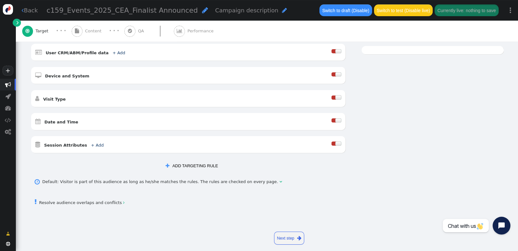
click at [184, 160] on button " ADD TARGETING RULE" at bounding box center [192, 165] width 61 height 11
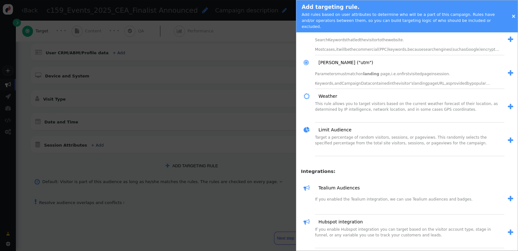
scroll to position [701, 0]
click at [508, 139] on span "" at bounding box center [510, 142] width 5 height 7
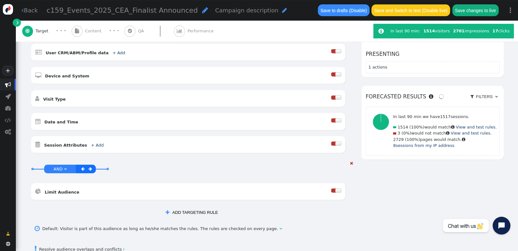
click at [335, 188] on div at bounding box center [338, 190] width 6 height 4
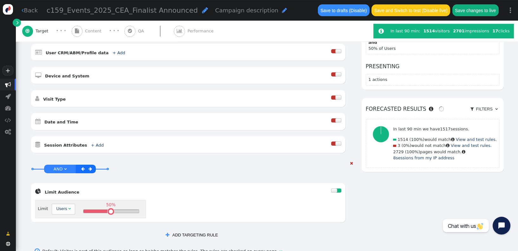
click at [56, 206] on div "Users" at bounding box center [61, 209] width 11 height 6
drag, startPoint x: 120, startPoint y: 204, endPoint x: 119, endPoint y: 213, distance: 8.6
click at [119, 213] on div " Limit Audience  Limit Page Views  49% " at bounding box center [188, 202] width 314 height 39
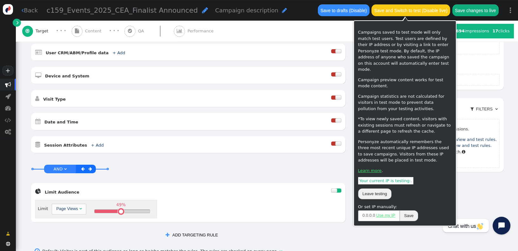
click at [468, 12] on button "Save changes to live" at bounding box center [475, 9] width 46 height 11
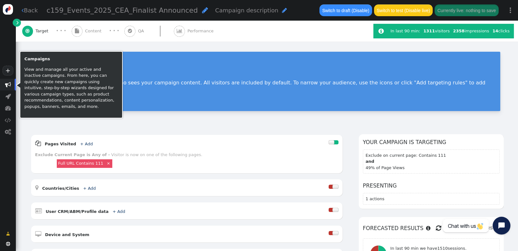
click at [10, 84] on span "" at bounding box center [8, 85] width 6 height 6
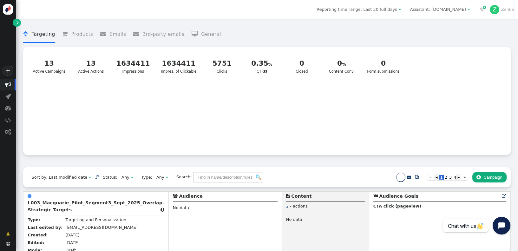
click at [122, 180] on div "Any" at bounding box center [126, 177] width 9 height 6
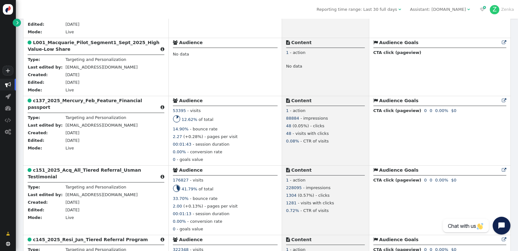
scroll to position [372, 0]
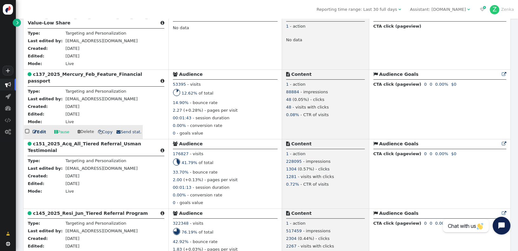
click at [83, 75] on b "c137_2025_Mercury_Feb_Feature_Financial passport" at bounding box center [85, 78] width 114 height 12
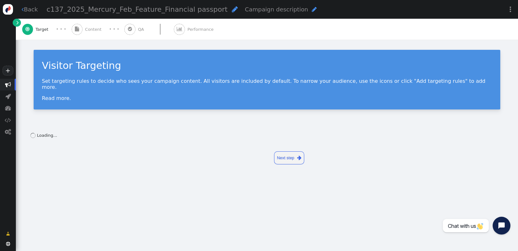
drag, startPoint x: 90, startPoint y: 32, endPoint x: 112, endPoint y: 43, distance: 24.4
click at [90, 32] on div " Content" at bounding box center [88, 29] width 32 height 21
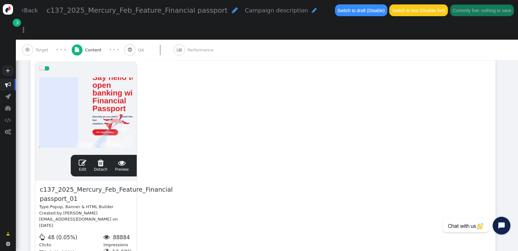
scroll to position [132, 0]
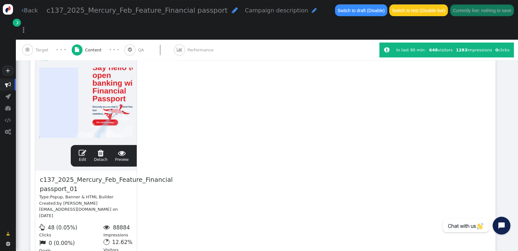
click at [79, 149] on div " Edit  Detach  Preview" at bounding box center [104, 155] width 58 height 13
click at [83, 149] on span "" at bounding box center [83, 153] width 8 height 8
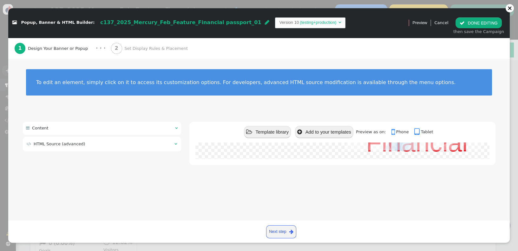
click at [139, 54] on div "2 Set Display Rules & Placement" at bounding box center [150, 48] width 79 height 21
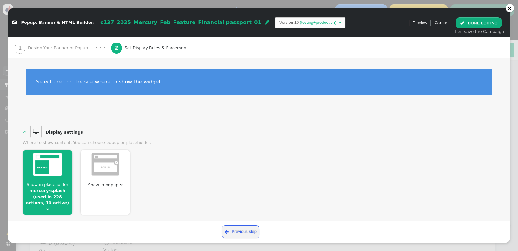
click at [56, 202] on span "Show in placeholder mercury-splash (used in 228 actions, 10 active) " at bounding box center [47, 196] width 49 height 31
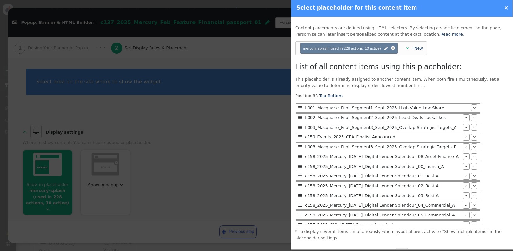
click at [211, 130] on div at bounding box center [256, 125] width 513 height 251
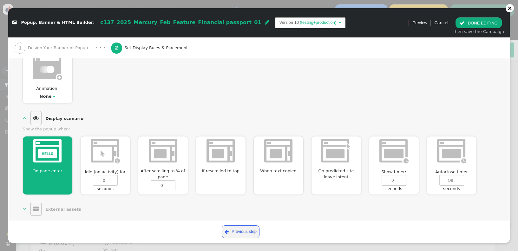
scroll to position [343, 0]
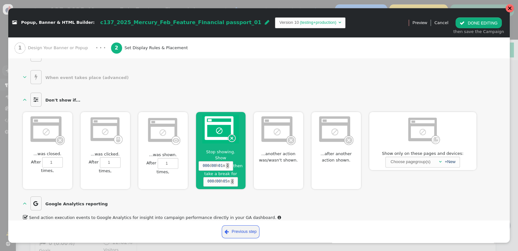
click at [508, 11] on div at bounding box center [510, 8] width 8 height 8
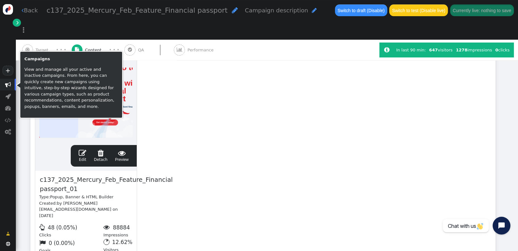
click at [10, 86] on span "" at bounding box center [8, 85] width 6 height 6
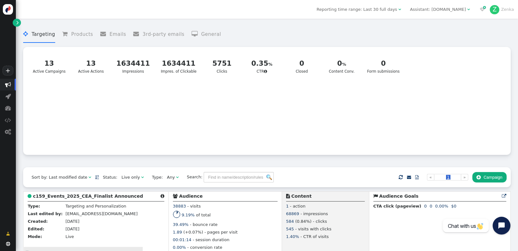
click at [57, 196] on b "c159_Events_2025_CEA_Finalist Announced" at bounding box center [88, 196] width 110 height 5
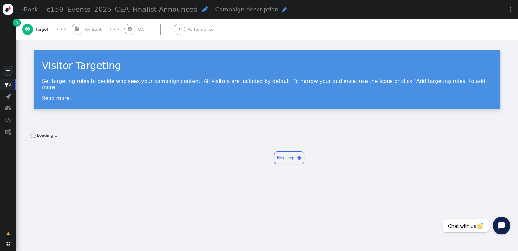
click at [27, 13] on link " Back" at bounding box center [30, 9] width 16 height 9
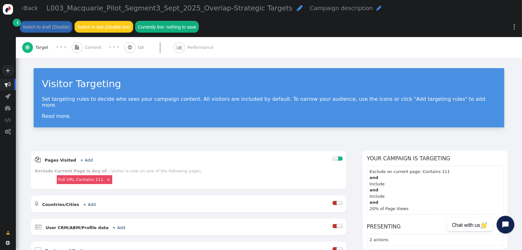
click at [91, 52] on div " Content" at bounding box center [88, 47] width 32 height 21
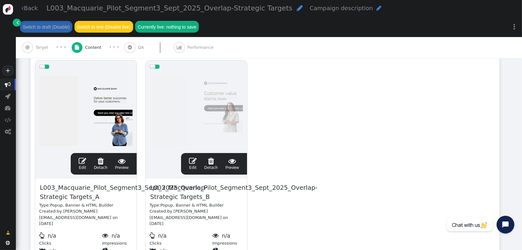
scroll to position [110, 0]
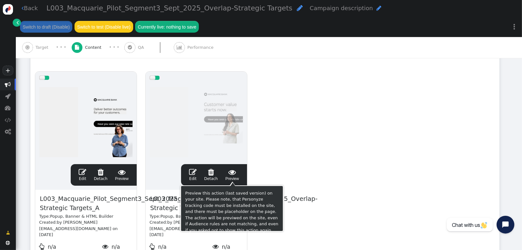
click at [234, 178] on span " Preview" at bounding box center [233, 174] width 14 height 13
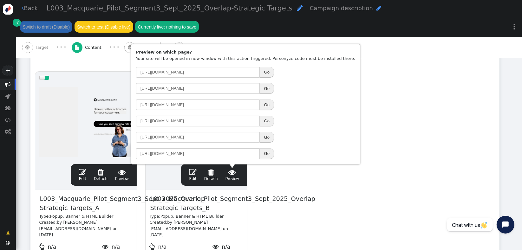
click at [267, 121] on button "Go" at bounding box center [267, 121] width 14 height 11
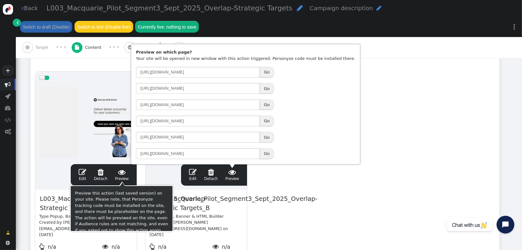
click at [125, 172] on span "" at bounding box center [122, 172] width 14 height 8
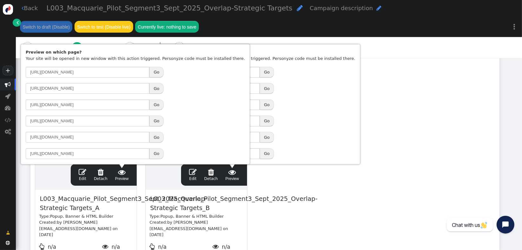
click at [158, 120] on button "Go" at bounding box center [156, 121] width 14 height 11
click at [336, 143] on div "drag this  Edit  Detach  Preview L003_Macquarie_Pilot_Segment3_Sept_2025_Ove…" at bounding box center [265, 174] width 469 height 214
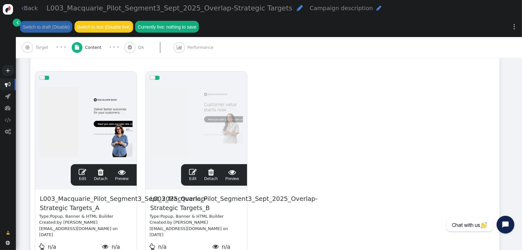
click at [51, 48] on div "· · ·" at bounding box center [61, 47] width 21 height 8
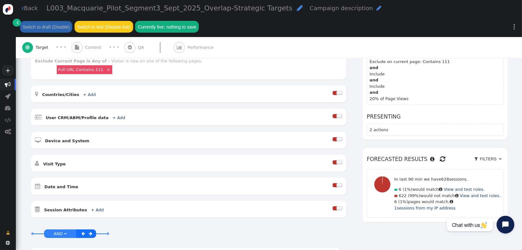
click at [88, 52] on div " Content" at bounding box center [88, 47] width 32 height 21
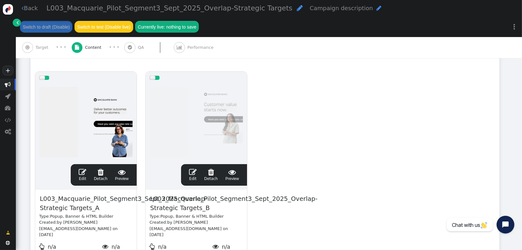
click at [44, 47] on span "Target" at bounding box center [43, 47] width 15 height 6
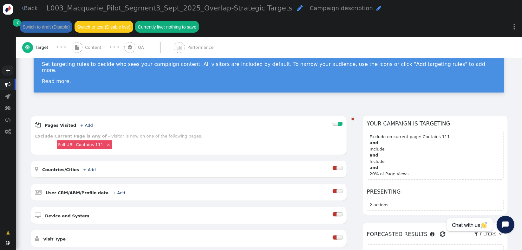
scroll to position [31, 0]
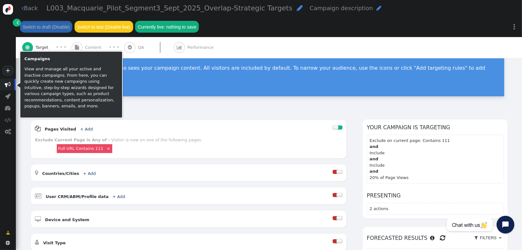
click at [6, 82] on span "" at bounding box center [8, 85] width 6 height 6
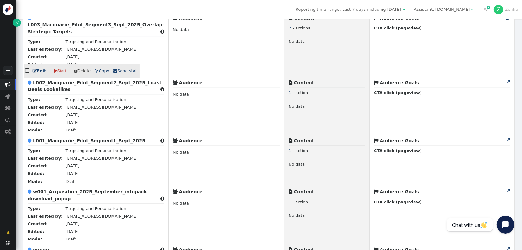
scroll to position [178, 0]
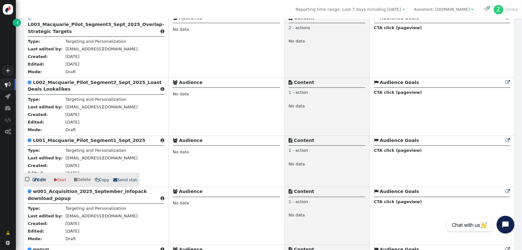
click at [49, 143] on b "L001_Macquarie_Pilot_Segment1_Sept_2025" at bounding box center [89, 140] width 112 height 5
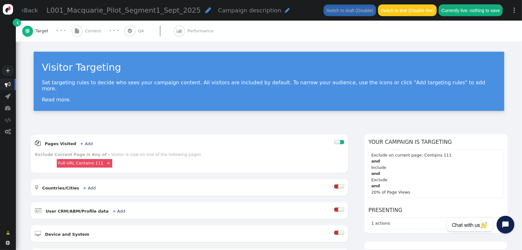
click at [205, 10] on span "" at bounding box center [208, 10] width 6 height 7
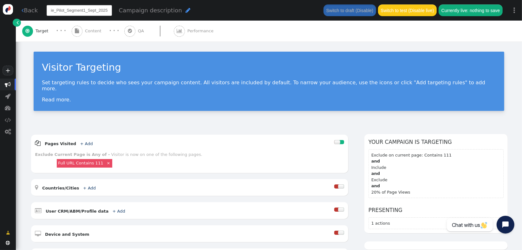
type input "L001_Macquarie_Pilot_Segment1_Sept_2025_High Value-Low Share"
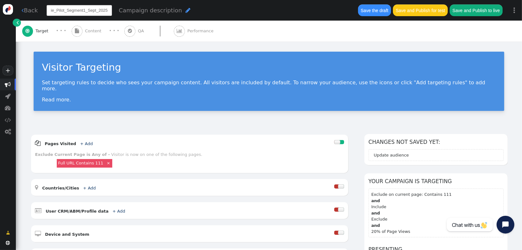
scroll to position [0, 71]
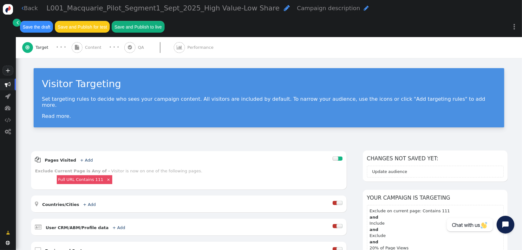
click at [91, 37] on div " Content" at bounding box center [88, 47] width 32 height 21
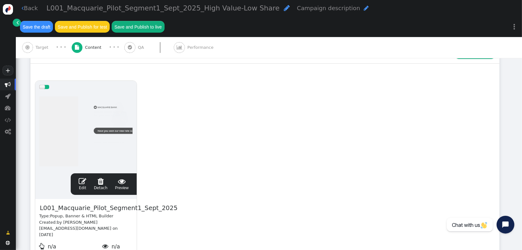
scroll to position [102, 0]
click at [63, 203] on span "L001_Macquarie_Pilot_Segment1_Sept_2025" at bounding box center [108, 208] width 139 height 10
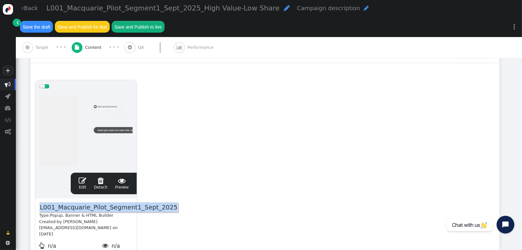
paste span
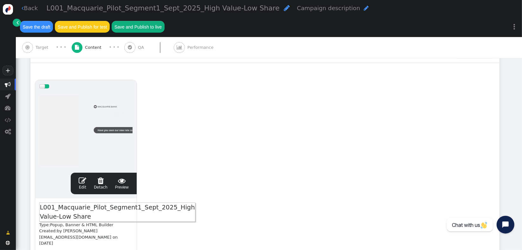
click at [235, 181] on div "drag this  Edit  Detach  Preview L001_Macquarie_Pilot_Segment1_Sept_2025_Hig…" at bounding box center [265, 183] width 469 height 214
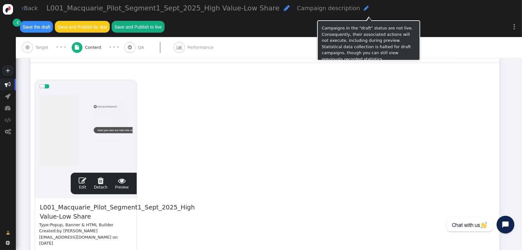
click at [53, 21] on button "Save the draft" at bounding box center [36, 26] width 33 height 11
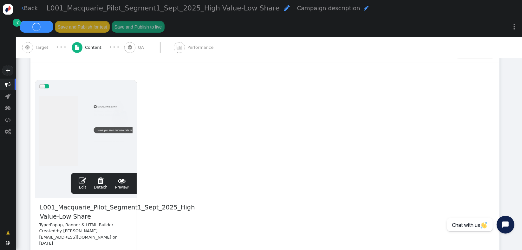
click at [35, 37] on div " Target" at bounding box center [36, 47] width 29 height 21
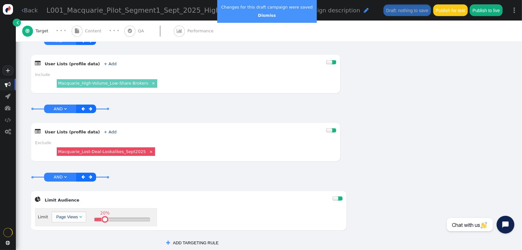
scroll to position [289, 0]
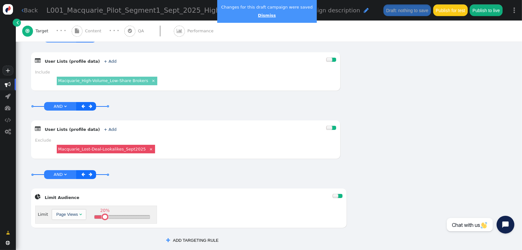
click at [258, 15] on link "Dismiss" at bounding box center [267, 15] width 18 height 5
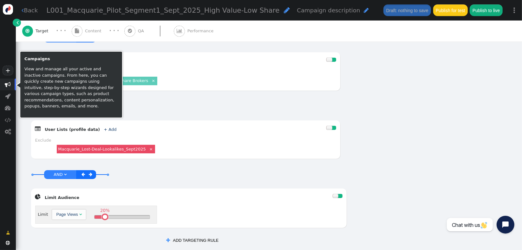
click at [9, 82] on span "" at bounding box center [8, 85] width 6 height 6
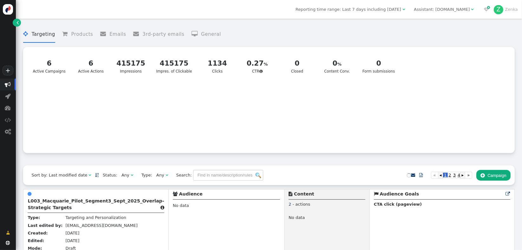
drag, startPoint x: 517, startPoint y: 31, endPoint x: 519, endPoint y: 42, distance: 10.8
click at [519, 42] on div " Targeting  Products  Emails  3rd-party emails  General ? CTR   6 Active…" at bounding box center [269, 135] width 506 height 232
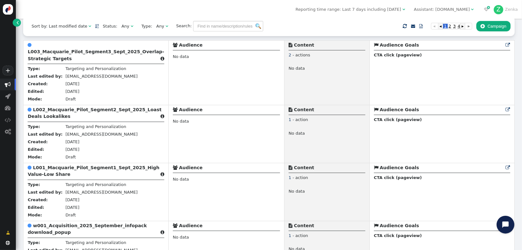
scroll to position [145, 0]
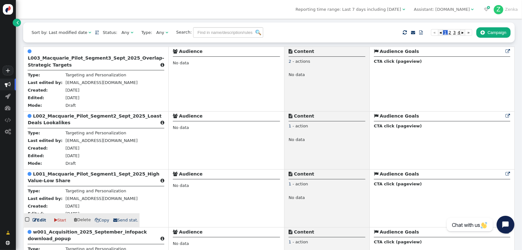
click at [53, 183] on b "L001_Macquarie_Pilot_Segment1_Sept_2025_High Value-Low Share" at bounding box center [94, 178] width 132 height 12
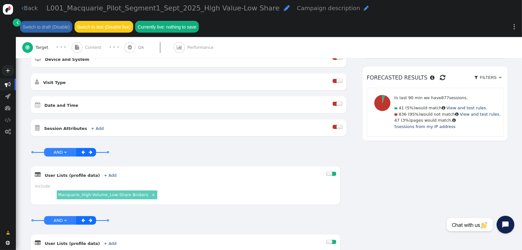
scroll to position [195, 0]
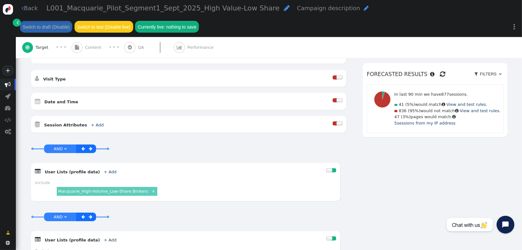
click at [491, 72] on span "Filters" at bounding box center [488, 74] width 19 height 5
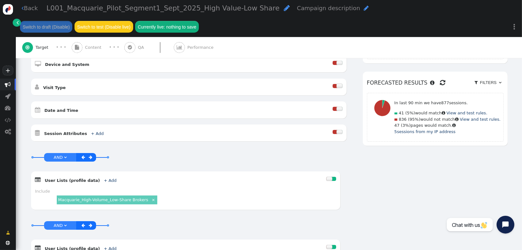
scroll to position [186, 0]
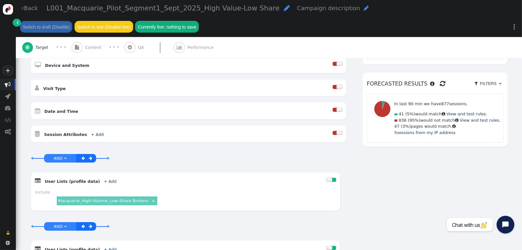
click at [440, 79] on span "" at bounding box center [442, 84] width 5 height 10
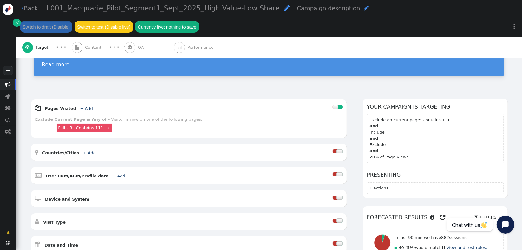
scroll to position [0, 0]
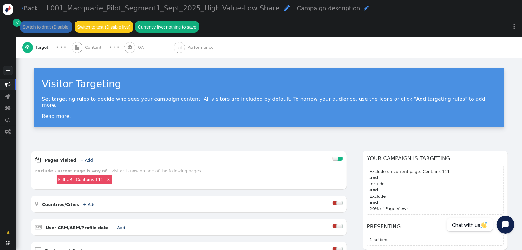
click at [87, 50] on span "Content" at bounding box center [94, 47] width 19 height 6
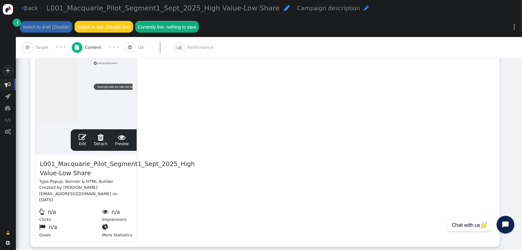
scroll to position [146, 0]
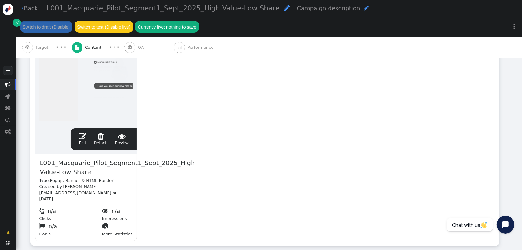
click at [82, 138] on span "" at bounding box center [83, 137] width 8 height 8
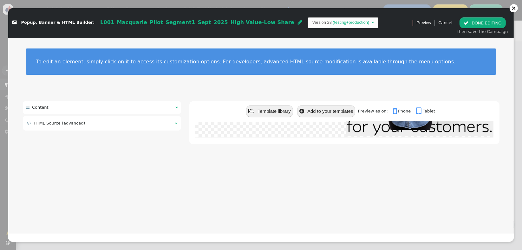
scroll to position [129, 0]
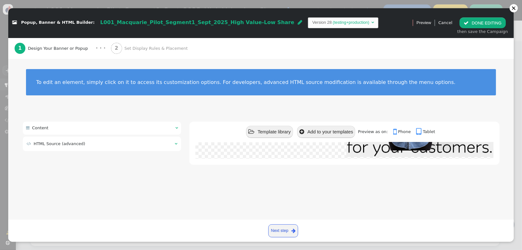
click at [145, 51] on div "2 Set Display Rules & Placement" at bounding box center [150, 48] width 79 height 21
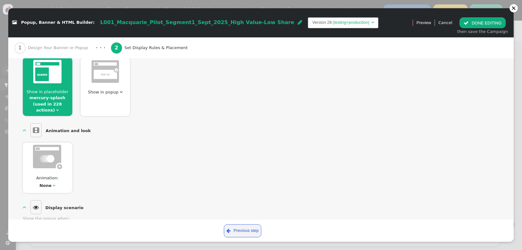
scroll to position [86, 0]
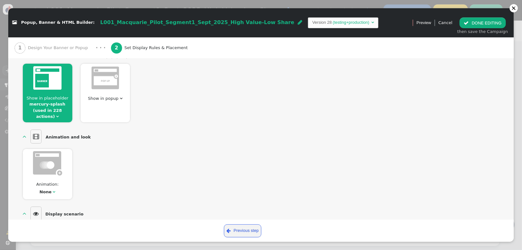
click at [59, 115] on span "" at bounding box center [57, 117] width 3 height 4
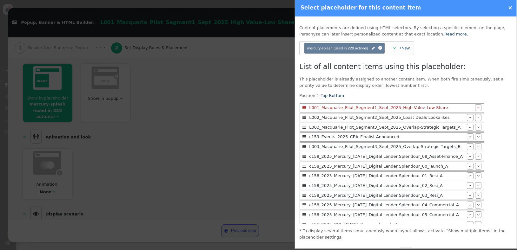
click at [256, 99] on div at bounding box center [258, 125] width 517 height 250
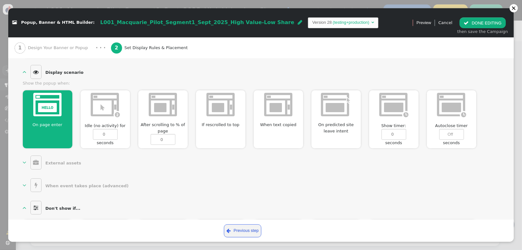
scroll to position [248, 0]
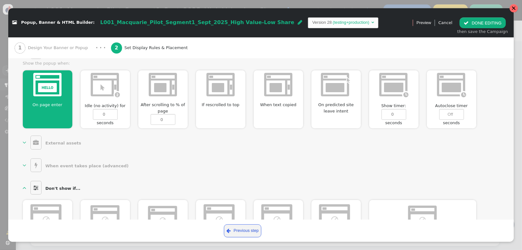
drag, startPoint x: 517, startPoint y: 10, endPoint x: 300, endPoint y: 26, distance: 217.6
click at [517, 9] on div at bounding box center [514, 8] width 8 height 8
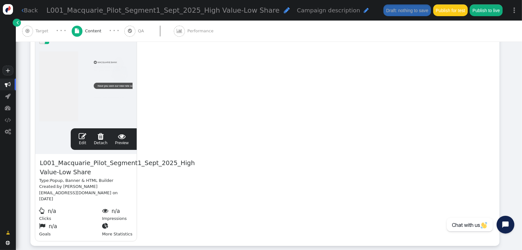
click at [43, 31] on span "Target" at bounding box center [43, 31] width 15 height 6
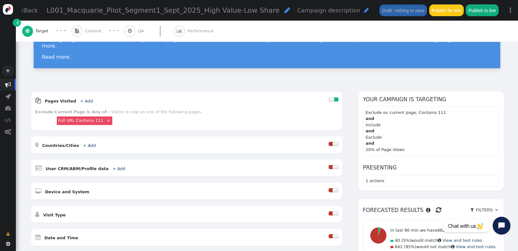
scroll to position [42, 0]
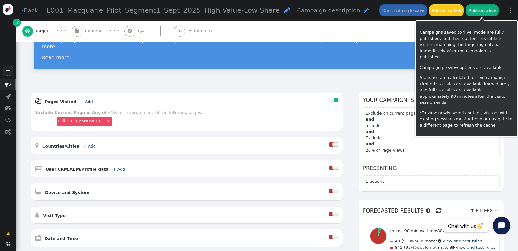
click at [485, 15] on button "Publish to live" at bounding box center [482, 9] width 33 height 11
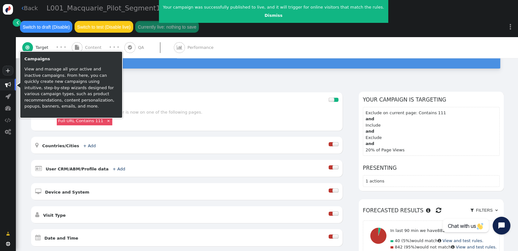
click at [11, 82] on span "" at bounding box center [8, 85] width 16 height 12
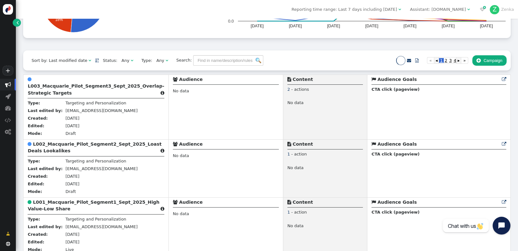
scroll to position [201, 0]
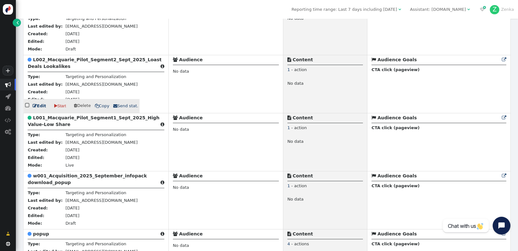
click at [51, 69] on b "L002_Macquarie_Pilot_Segment2_Sept_2025_Loast Deals Lookalikes" at bounding box center [95, 63] width 134 height 12
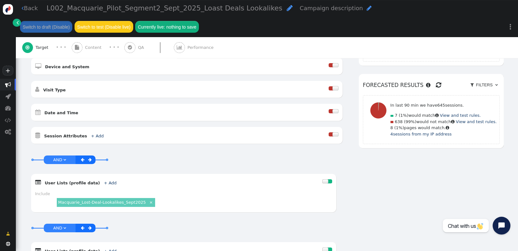
scroll to position [193, 0]
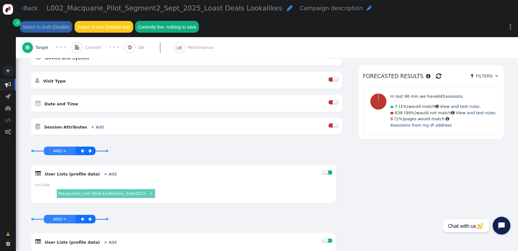
click at [436, 71] on span "" at bounding box center [438, 76] width 5 height 10
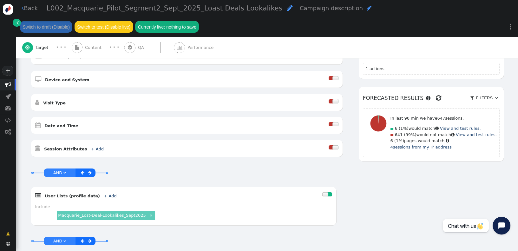
scroll to position [181, 0]
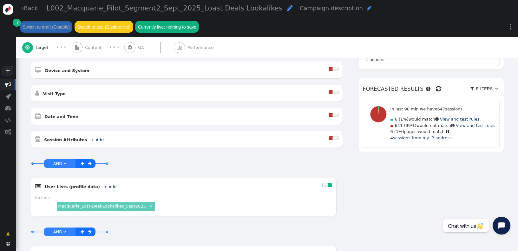
drag, startPoint x: 84, startPoint y: 47, endPoint x: 89, endPoint y: 47, distance: 5.1
click at [84, 47] on div " Content" at bounding box center [88, 47] width 32 height 21
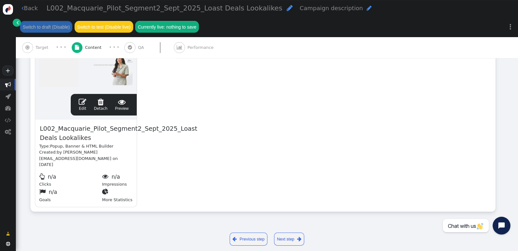
scroll to position [173, 0]
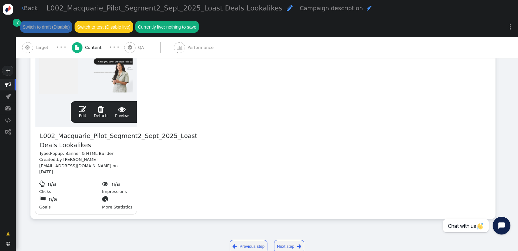
click at [84, 113] on link " Edit" at bounding box center [83, 111] width 8 height 13
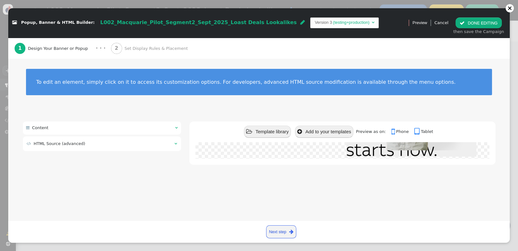
scroll to position [157, 0]
click at [145, 49] on span "Set Display Rules & Placement" at bounding box center [157, 48] width 66 height 6
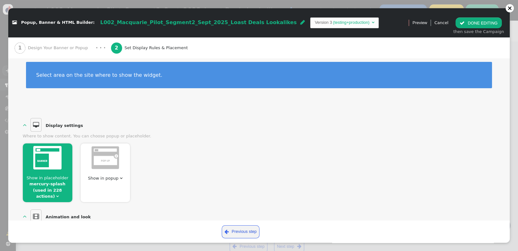
scroll to position [0, 0]
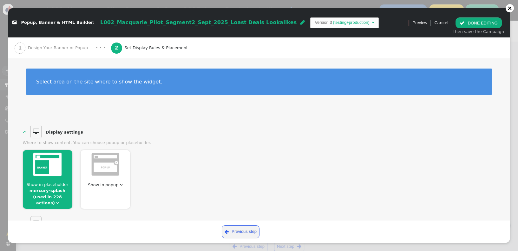
click at [60, 50] on span "Design Your Banner or Popup" at bounding box center [59, 48] width 63 height 6
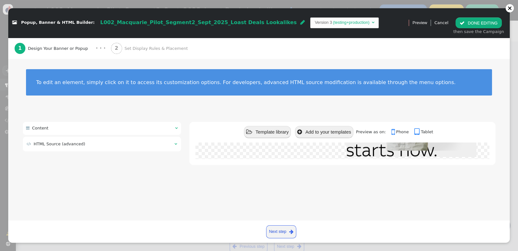
click at [144, 46] on span "Set Display Rules & Placement" at bounding box center [157, 48] width 66 height 6
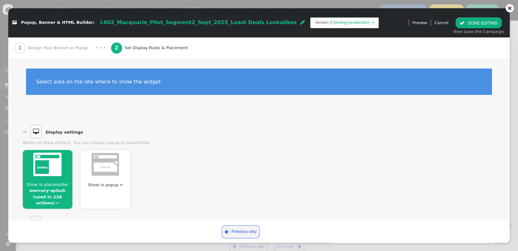
click at [64, 197] on span "Show in placeholder mercury-splash (used in 228 actions) " at bounding box center [47, 193] width 49 height 25
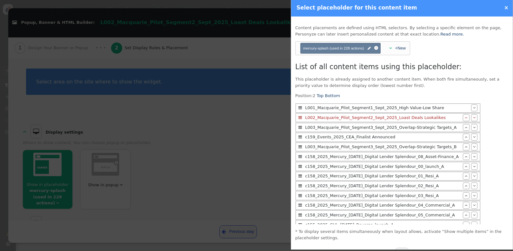
click at [173, 124] on div at bounding box center [256, 125] width 513 height 251
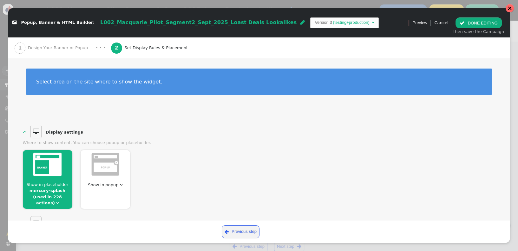
click at [511, 9] on div at bounding box center [510, 8] width 4 height 4
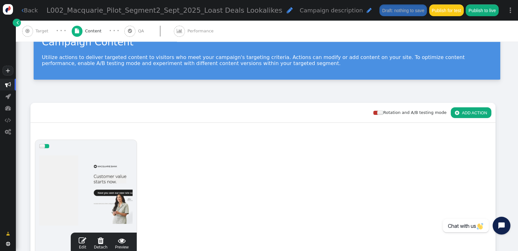
scroll to position [8, 0]
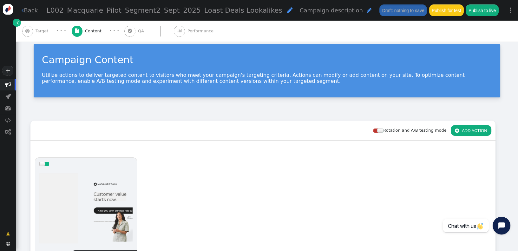
click at [498, 12] on button "Publish to live" at bounding box center [482, 9] width 33 height 11
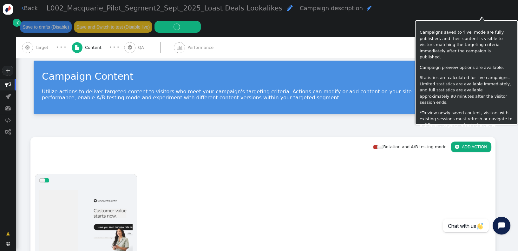
scroll to position [24, 0]
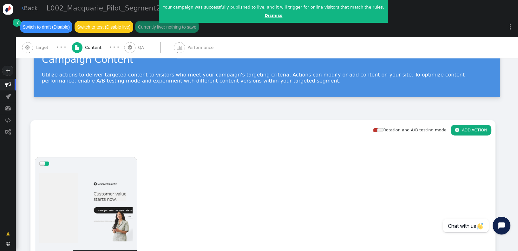
click at [265, 14] on link "Dismiss" at bounding box center [274, 15] width 18 height 5
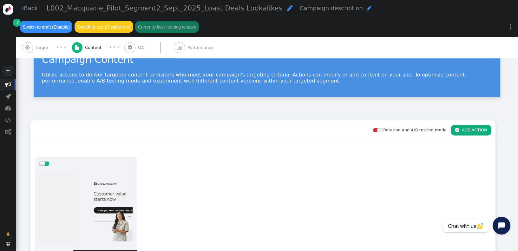
click at [8, 84] on span "" at bounding box center [8, 85] width 6 height 6
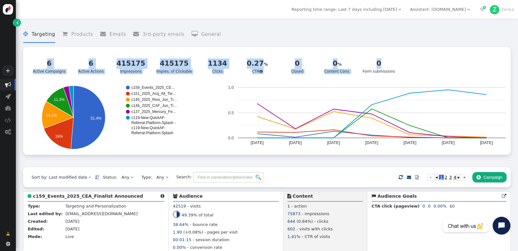
drag, startPoint x: 514, startPoint y: 44, endPoint x: 516, endPoint y: 58, distance: 14.0
click at [516, 58] on div " Targeting  Products  Emails  3rd-party emails  General ? CTR   6 Active…" at bounding box center [267, 135] width 502 height 232
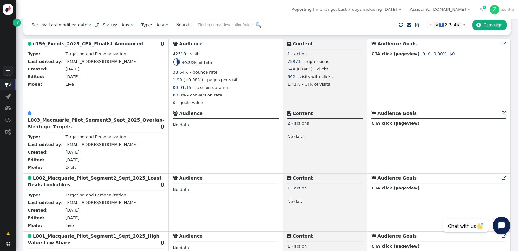
scroll to position [123, 0]
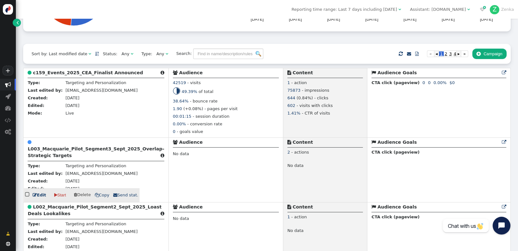
click at [49, 158] on b "L003_Macquarie_Pilot_Segment3_Sept_2025_Overlap-Strategic Targets" at bounding box center [96, 152] width 136 height 12
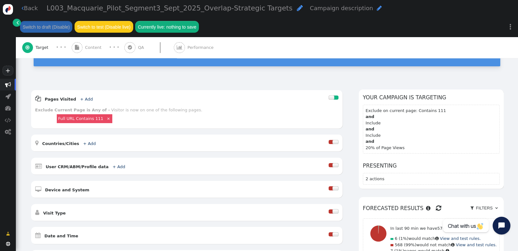
scroll to position [57, 0]
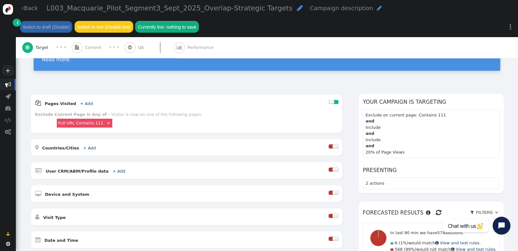
click at [89, 48] on span "Content" at bounding box center [94, 47] width 19 height 6
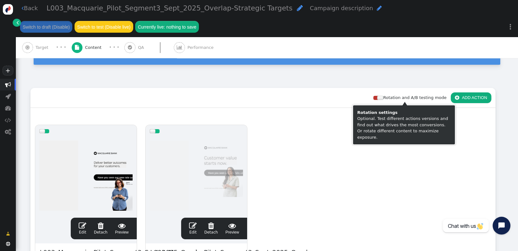
click at [379, 97] on div at bounding box center [380, 98] width 6 height 4
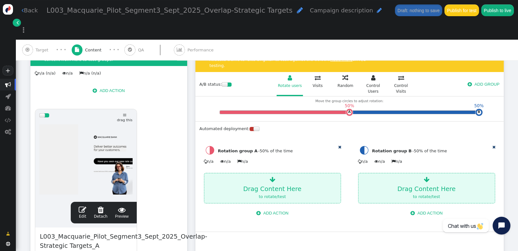
scroll to position [119, 0]
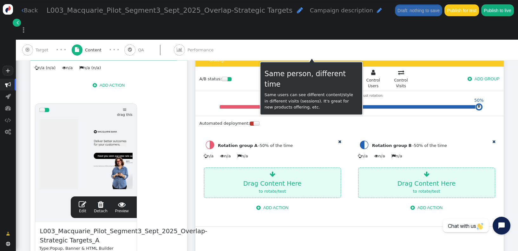
click at [309, 77] on div "Visits" at bounding box center [317, 80] width 25 height 6
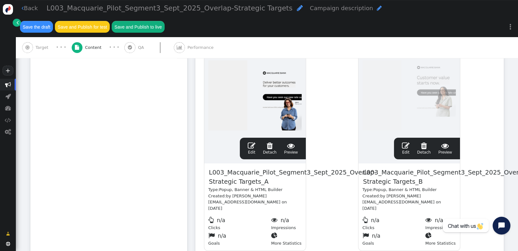
scroll to position [300, 0]
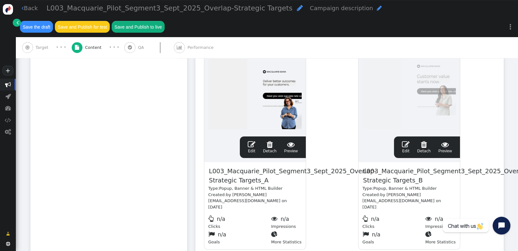
click at [35, 37] on div " Target" at bounding box center [36, 47] width 29 height 21
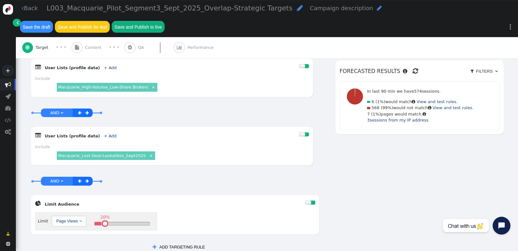
click at [413, 66] on span "" at bounding box center [415, 71] width 5 height 10
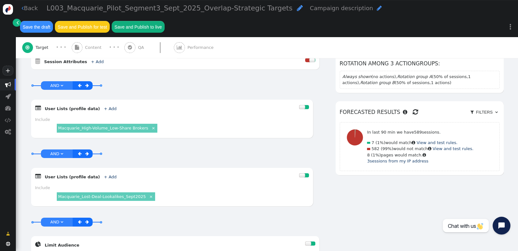
scroll to position [260, 0]
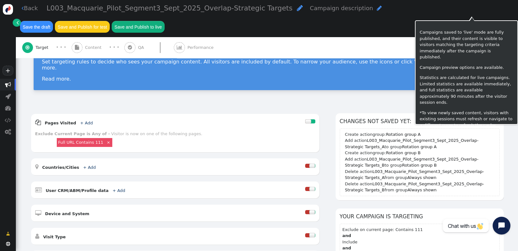
click at [164, 21] on button "Save and Publish to live" at bounding box center [138, 26] width 53 height 11
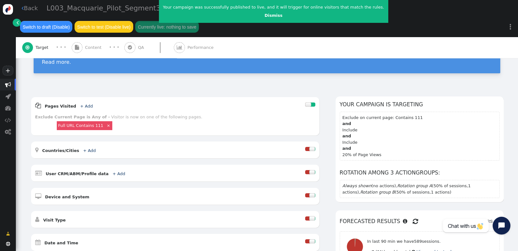
click at [196, 79] on div "Visitor Targeting Set targeting rules to decide who sees your campaign content.…" at bounding box center [267, 46] width 502 height 84
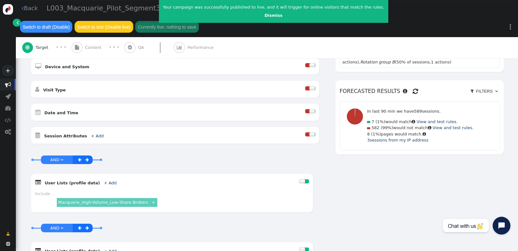
scroll to position [188, 0]
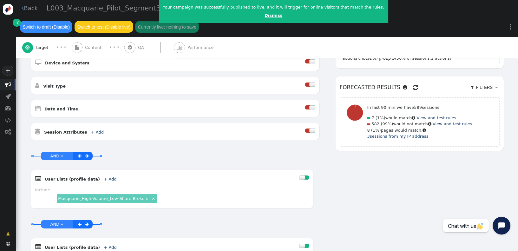
click at [265, 16] on link "Dismiss" at bounding box center [274, 15] width 18 height 5
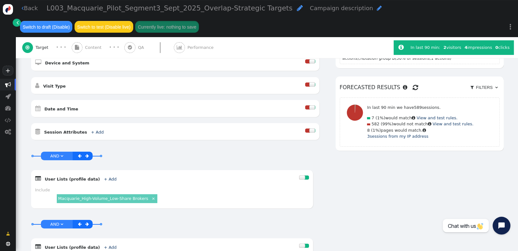
drag, startPoint x: 512, startPoint y: 142, endPoint x: 514, endPoint y: 165, distance: 22.6
click at [513, 184] on div " Back L003_Macquarie_Pilot_Segment3_Sept_2025_Overlap-Strategic Targets  Camp…" at bounding box center [267, 125] width 502 height 251
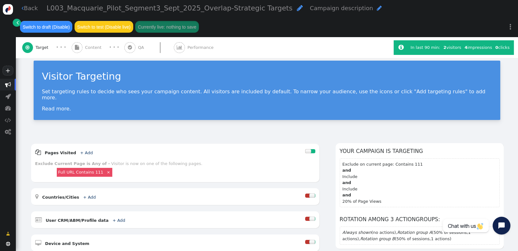
scroll to position [7, 0]
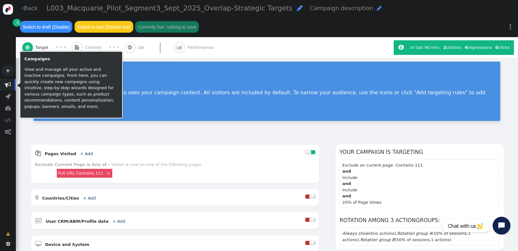
click at [5, 88] on span "" at bounding box center [8, 85] width 16 height 12
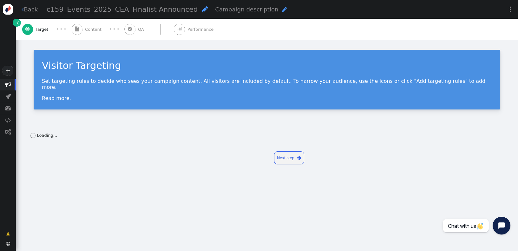
click at [99, 36] on div " Content" at bounding box center [88, 29] width 32 height 21
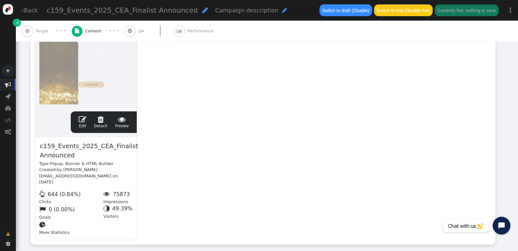
scroll to position [149, 0]
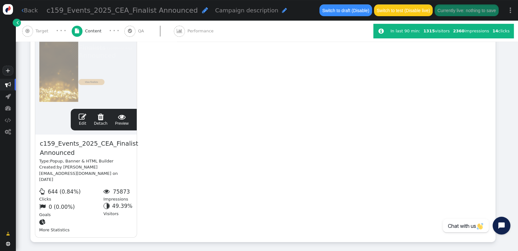
click at [80, 121] on link " Edit" at bounding box center [83, 119] width 8 height 13
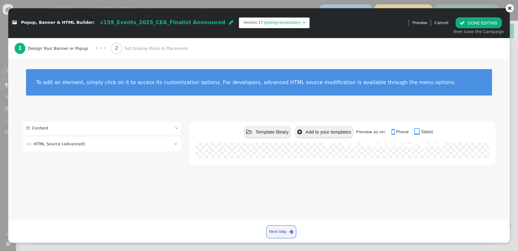
click at [125, 48] on span "Set Display Rules & Placement" at bounding box center [157, 48] width 66 height 6
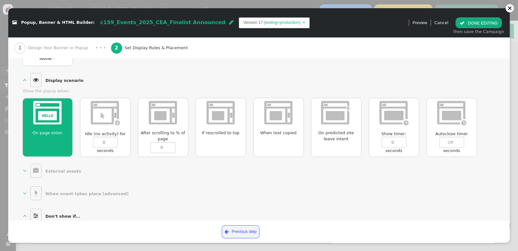
scroll to position [331, 0]
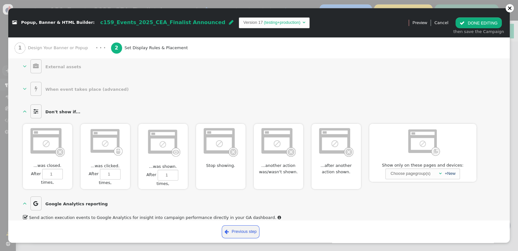
click at [228, 168] on div "Stop showing. Show 000 d 00 h 00 m ▲ ▼ then take a break for 000 d 00 h 00 m ▲ ▼" at bounding box center [220, 156] width 49 height 65
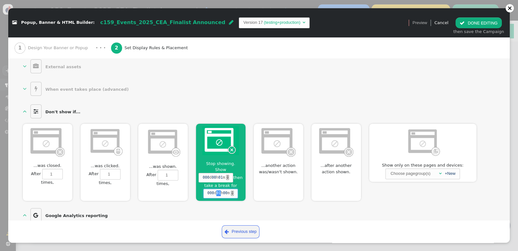
click at [217, 190] on span "01" at bounding box center [218, 193] width 4 height 6
click at [227, 189] on span "000 d 00 h 00 m ▲ ▼" at bounding box center [220, 194] width 35 height 10
click at [226, 190] on span "00" at bounding box center [225, 193] width 4 height 6
click at [463, 24] on span "" at bounding box center [462, 23] width 5 height 5
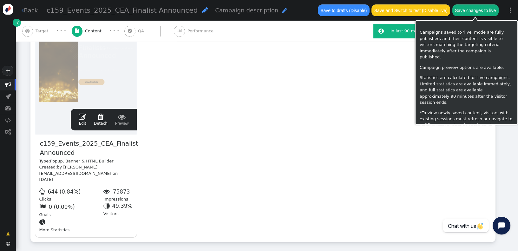
click at [469, 12] on button "Save changes to live" at bounding box center [475, 9] width 46 height 11
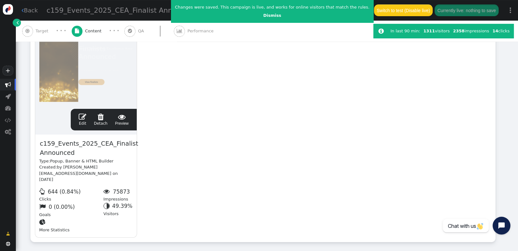
click at [84, 120] on span "" at bounding box center [83, 117] width 8 height 8
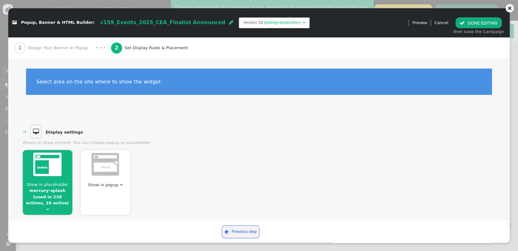
drag, startPoint x: 504, startPoint y: 100, endPoint x: 507, endPoint y: 111, distance: 11.2
click at [508, 114] on div "Create and display content using predefined templates or custom HTML. Easily sh…" at bounding box center [259, 139] width 502 height 162
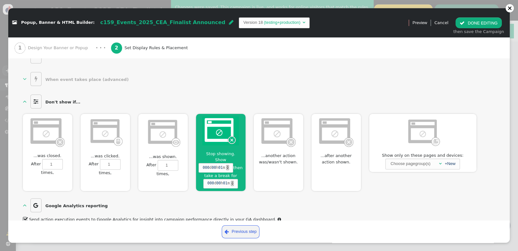
scroll to position [343, 0]
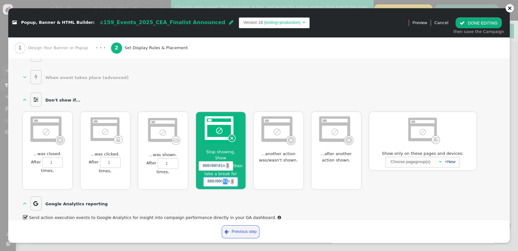
click at [225, 179] on span "01" at bounding box center [225, 182] width 4 height 6
click at [473, 23] on button " DONE EDITING" at bounding box center [479, 22] width 46 height 11
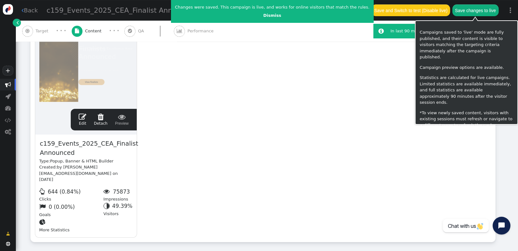
click at [469, 14] on button "Save changes to live" at bounding box center [475, 9] width 46 height 11
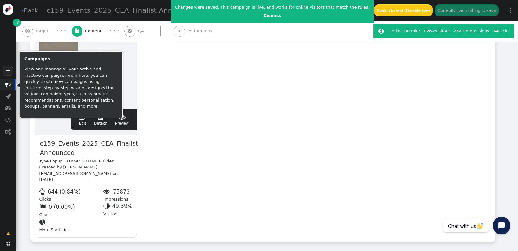
click at [5, 83] on span "" at bounding box center [8, 85] width 6 height 6
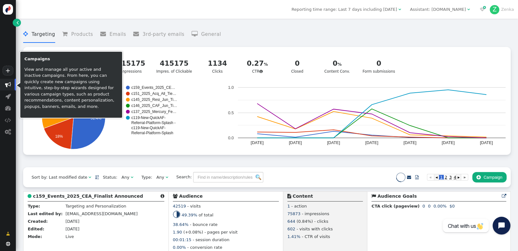
click at [122, 178] on div "Any" at bounding box center [126, 177] width 9 height 6
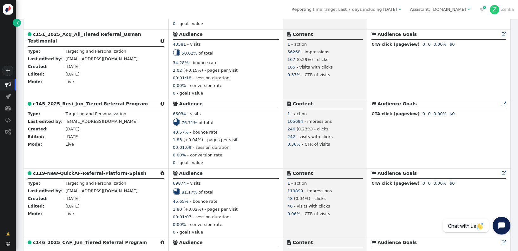
scroll to position [472, 0]
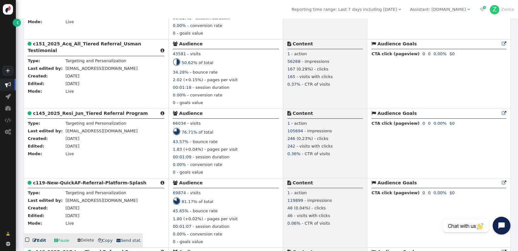
click at [61, 185] on b "c119-New-QuickAF-Referral-Platform-Splash" at bounding box center [89, 182] width 113 height 5
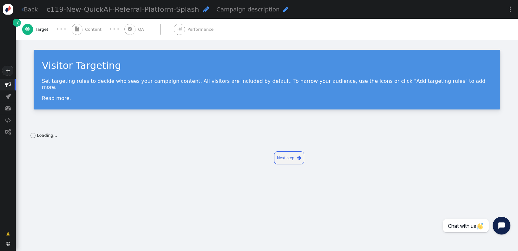
click at [94, 33] on div " Content" at bounding box center [88, 29] width 32 height 21
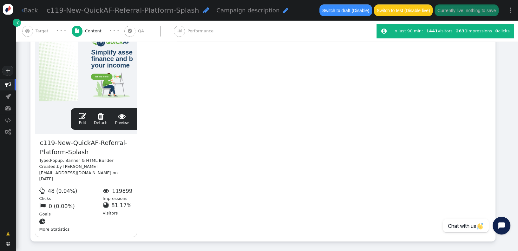
scroll to position [151, 0]
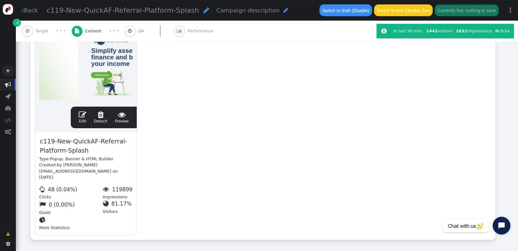
click at [84, 110] on div " Edit  Detach  Preview" at bounding box center [104, 118] width 66 height 22
click at [84, 114] on span "" at bounding box center [83, 115] width 8 height 8
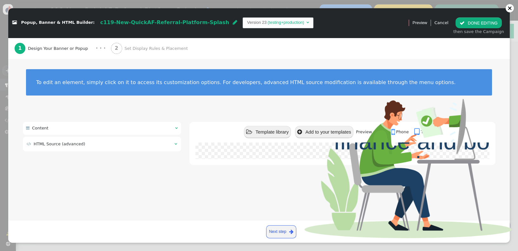
click at [157, 43] on div "2 Set Display Rules & Placement" at bounding box center [150, 48] width 79 height 21
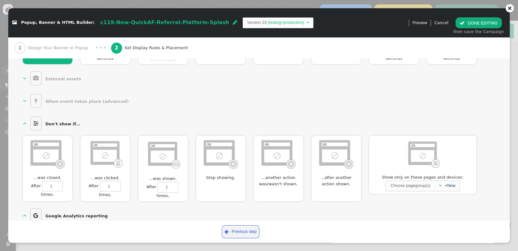
scroll to position [317, 0]
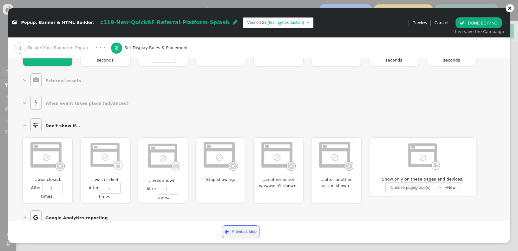
click at [227, 163] on img at bounding box center [220, 155] width 36 height 31
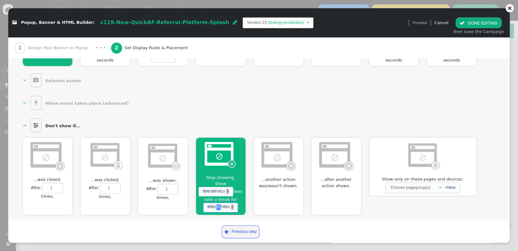
click at [216, 204] on span "01" at bounding box center [218, 207] width 4 height 6
click at [467, 26] on button " DONE EDITING" at bounding box center [479, 22] width 46 height 11
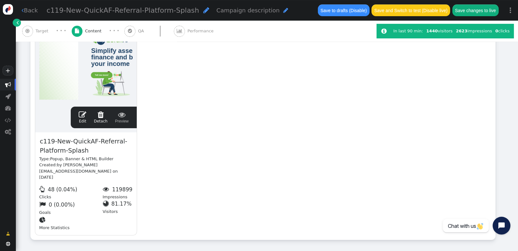
click at [476, 8] on button "Save changes to live" at bounding box center [475, 9] width 46 height 11
